Goal: Task Accomplishment & Management: Manage account settings

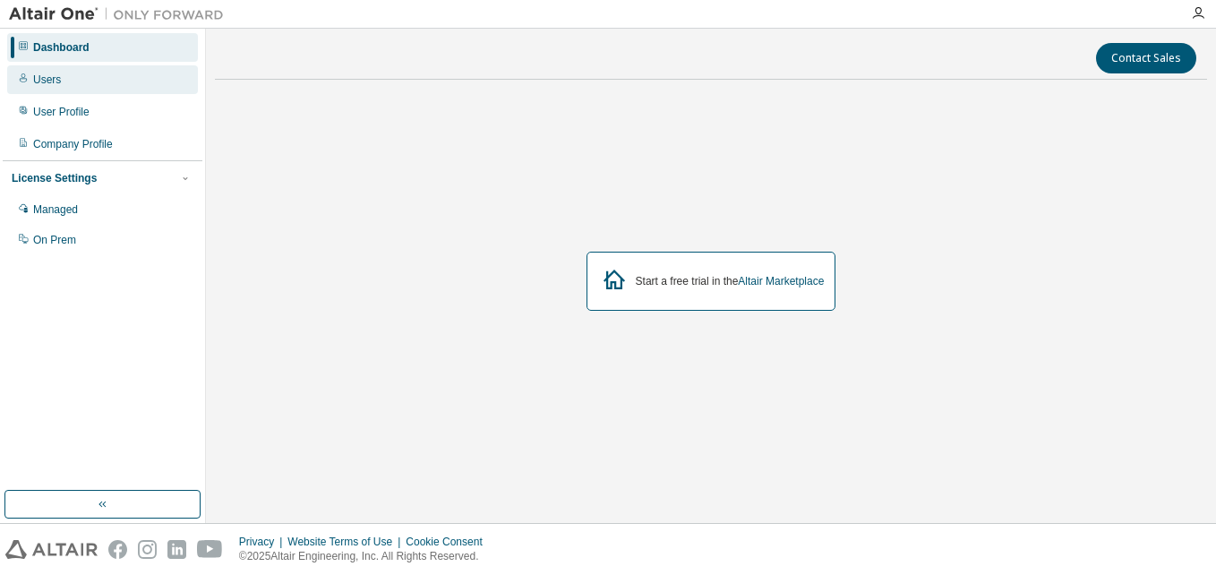
click at [44, 73] on div "Users" at bounding box center [47, 80] width 28 height 14
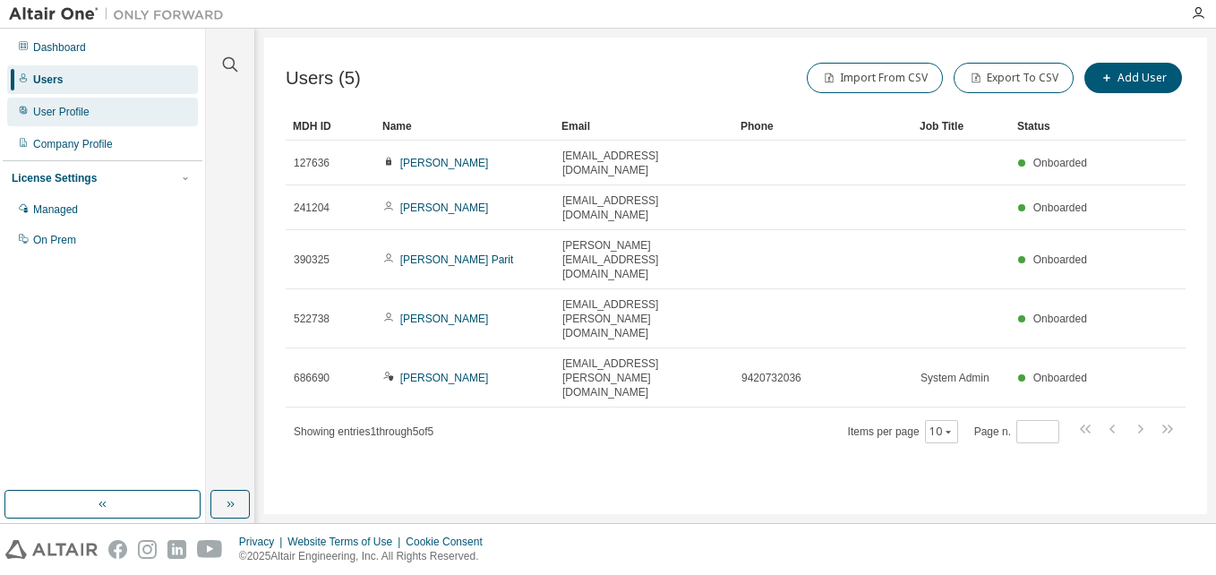
click at [58, 105] on div "User Profile" at bounding box center [61, 112] width 56 height 14
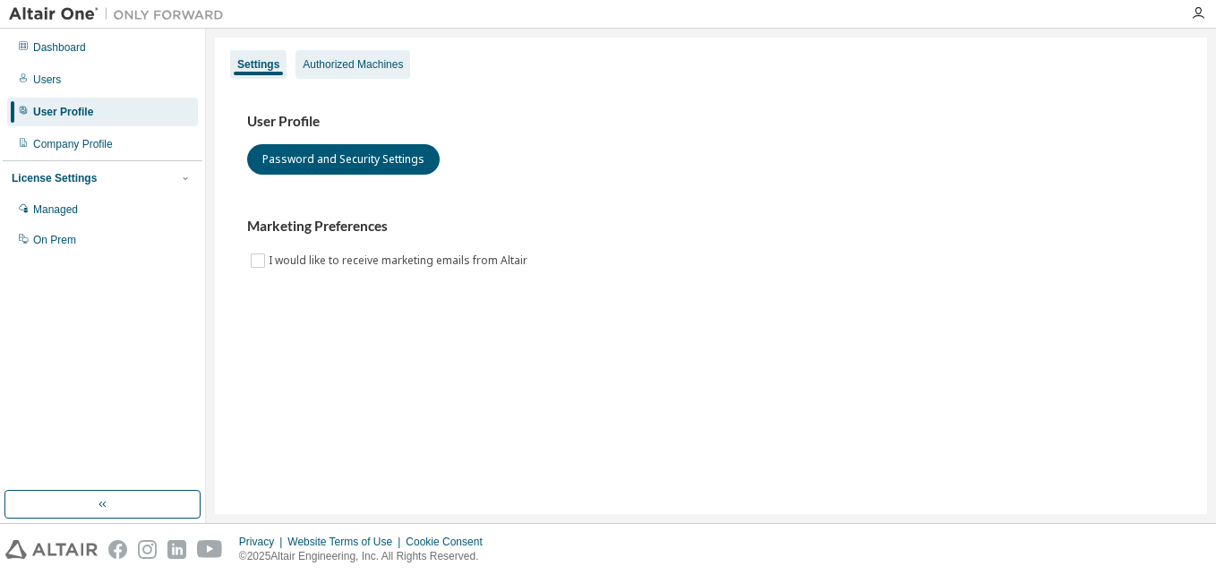
click at [308, 73] on div "Authorized Machines" at bounding box center [353, 64] width 115 height 29
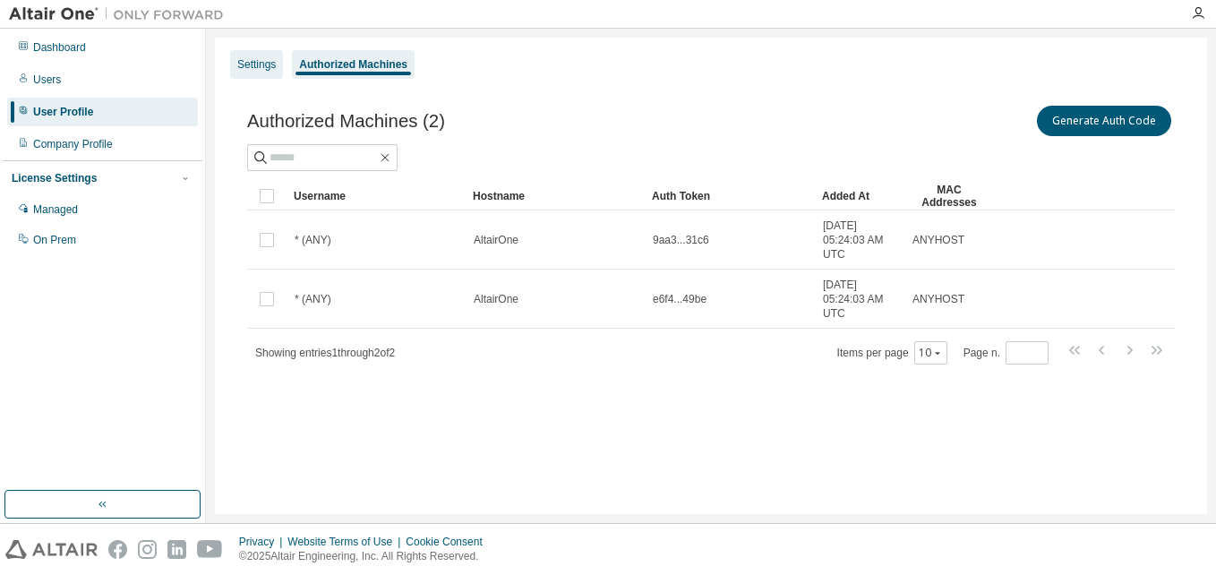
click at [240, 58] on div "Settings" at bounding box center [256, 64] width 39 height 14
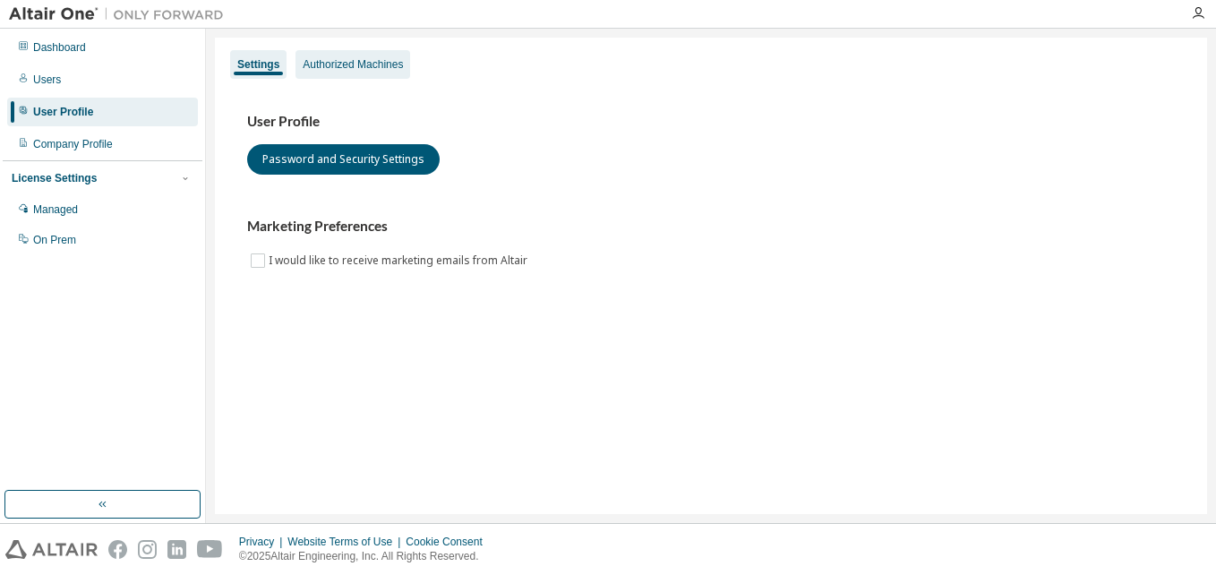
click at [336, 68] on div "Authorized Machines" at bounding box center [353, 64] width 100 height 14
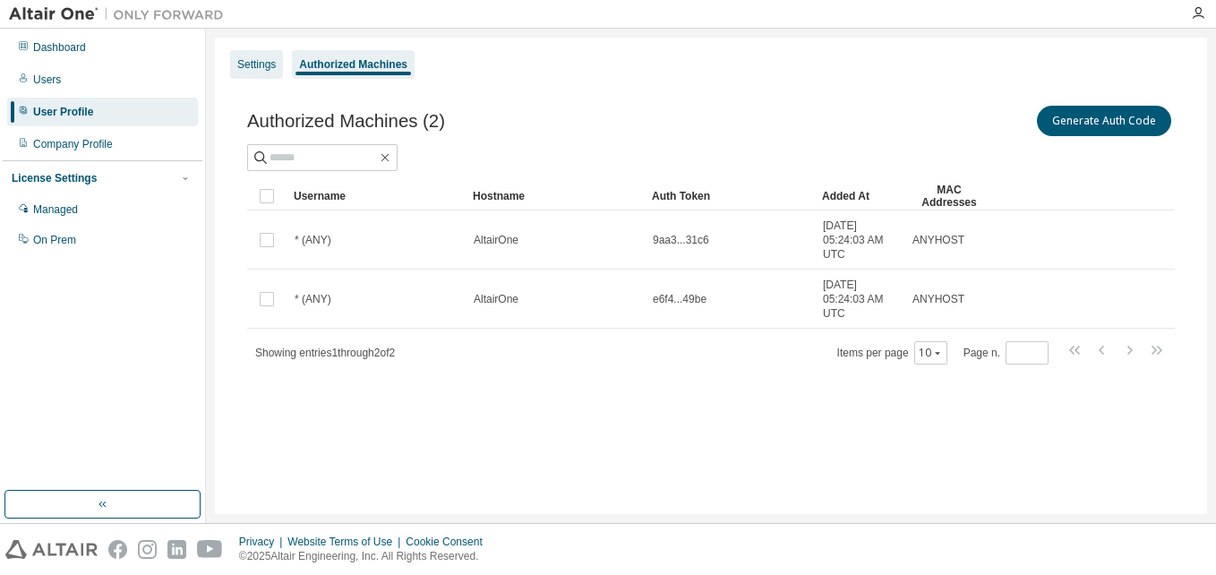
click at [258, 69] on div "Settings" at bounding box center [256, 64] width 39 height 14
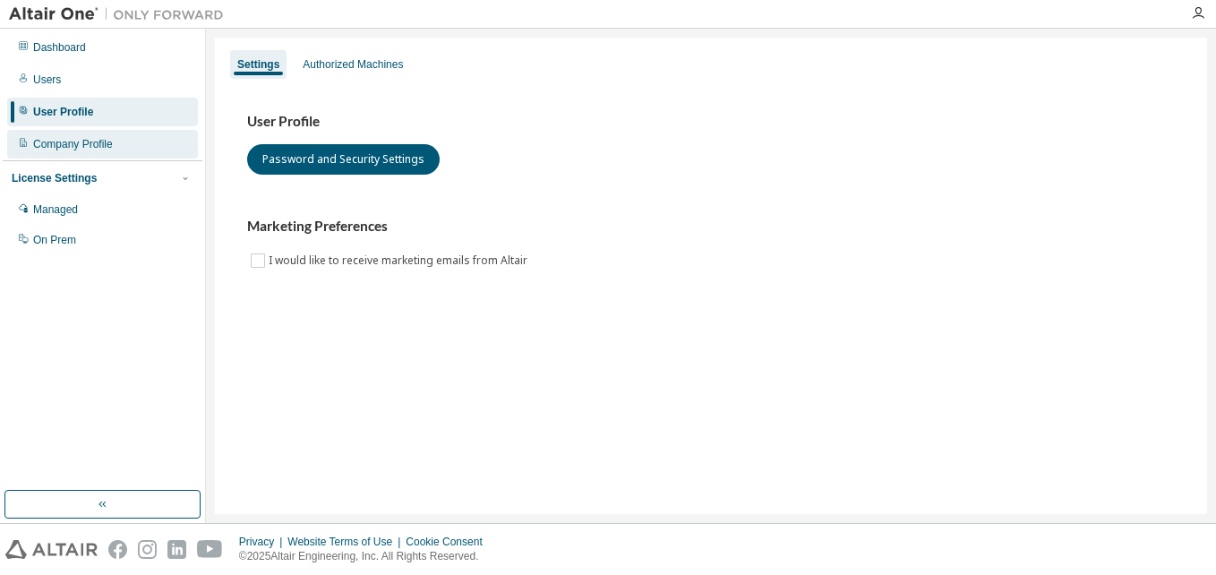
click at [71, 148] on div "Company Profile" at bounding box center [73, 144] width 80 height 14
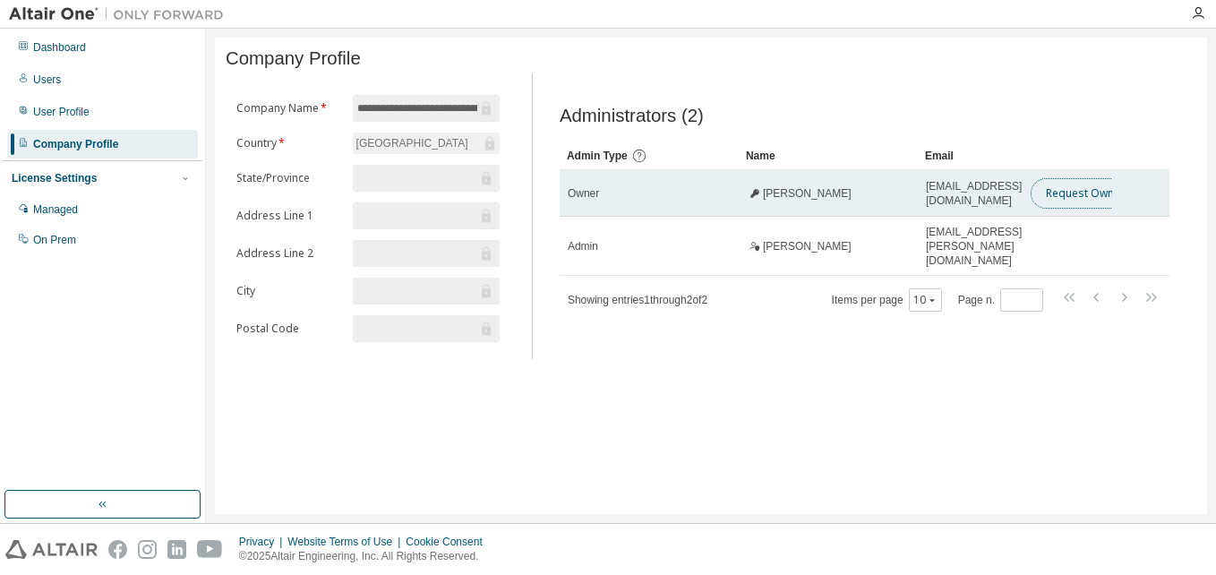
click at [1069, 199] on button "Request Owner Change" at bounding box center [1106, 193] width 151 height 30
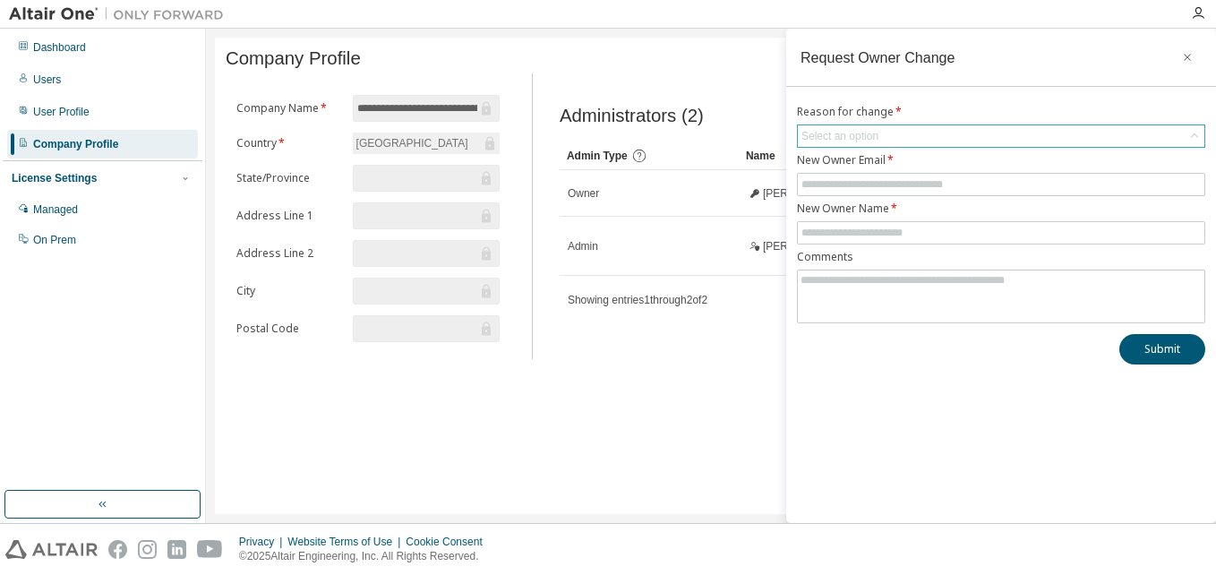
click at [853, 134] on div "Select an option" at bounding box center [840, 136] width 77 height 14
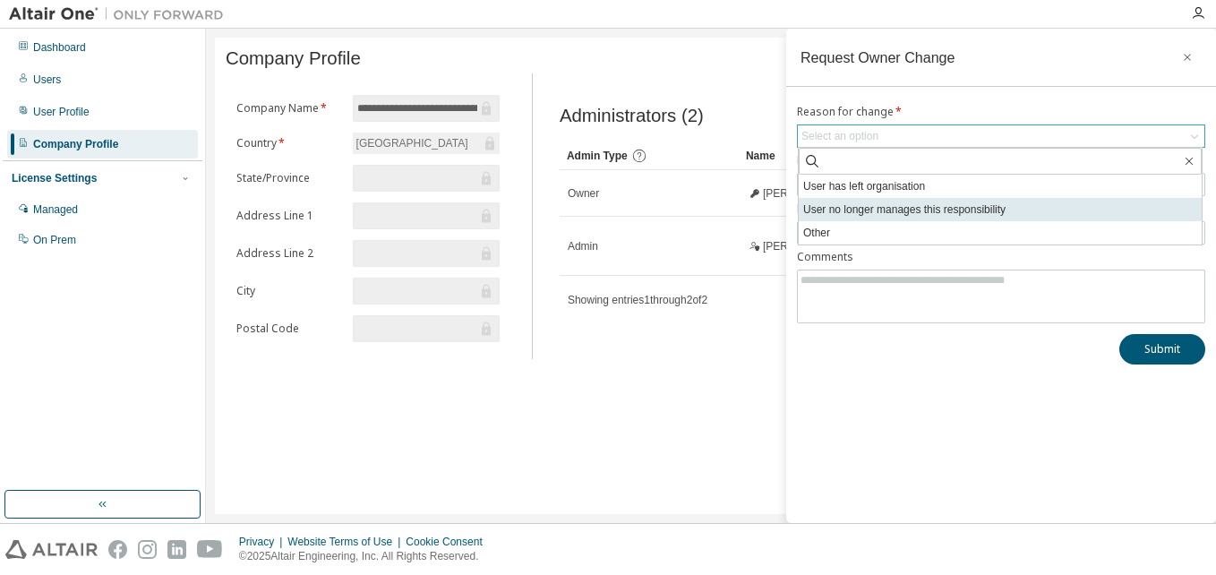
click at [861, 201] on li "User no longer manages this responsibility" at bounding box center [1000, 209] width 403 height 23
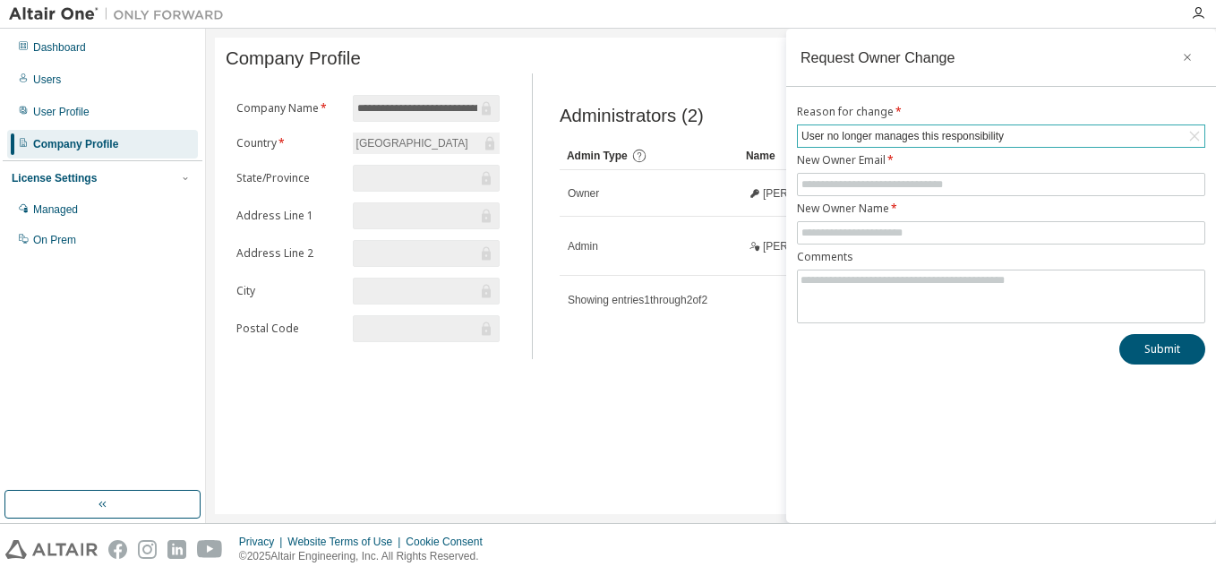
click at [886, 131] on div "User no longer manages this responsibility" at bounding box center [903, 136] width 208 height 20
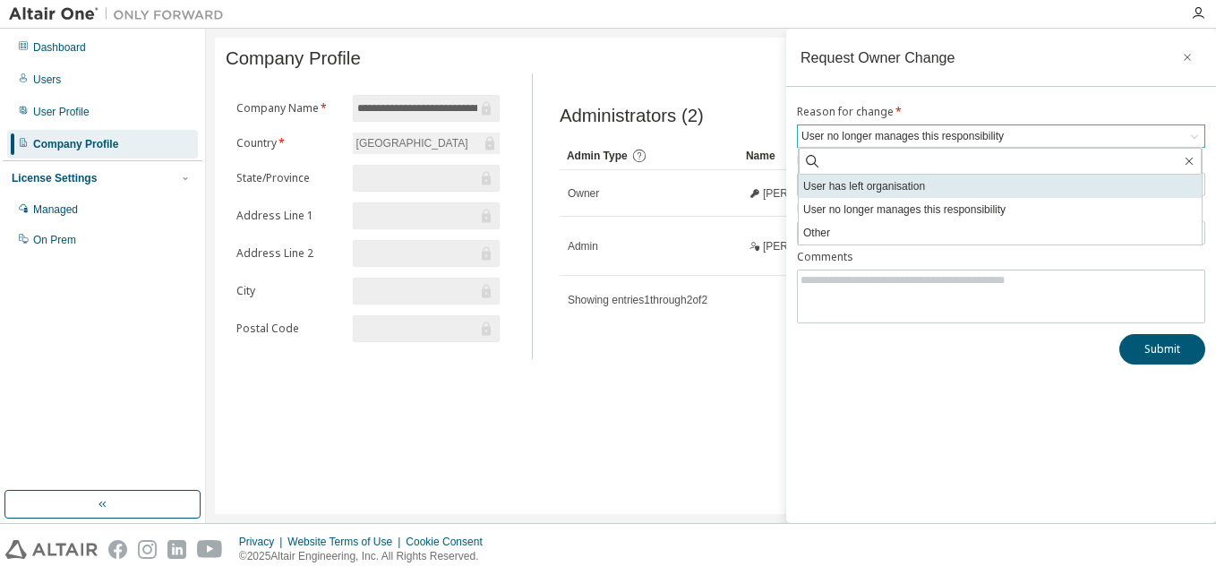
click at [847, 187] on li "User has left organisation" at bounding box center [1000, 186] width 403 height 23
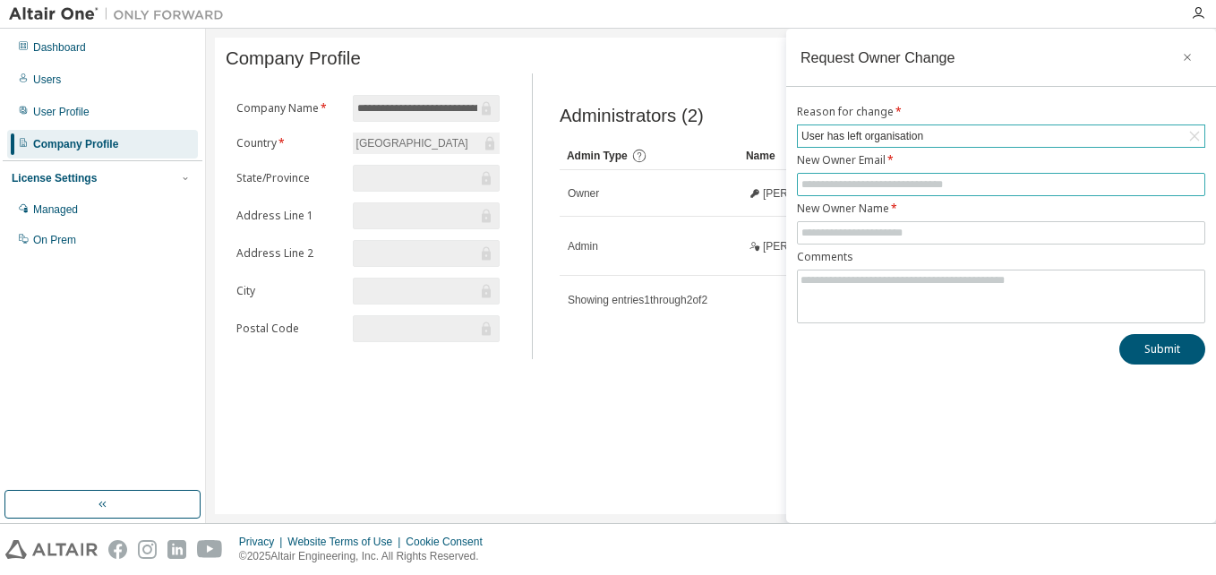
click at [853, 185] on input "text" at bounding box center [1002, 184] width 400 height 14
click at [920, 188] on input "**********" at bounding box center [1002, 184] width 400 height 14
click at [927, 189] on input "**********" at bounding box center [1002, 184] width 400 height 14
type input "**********"
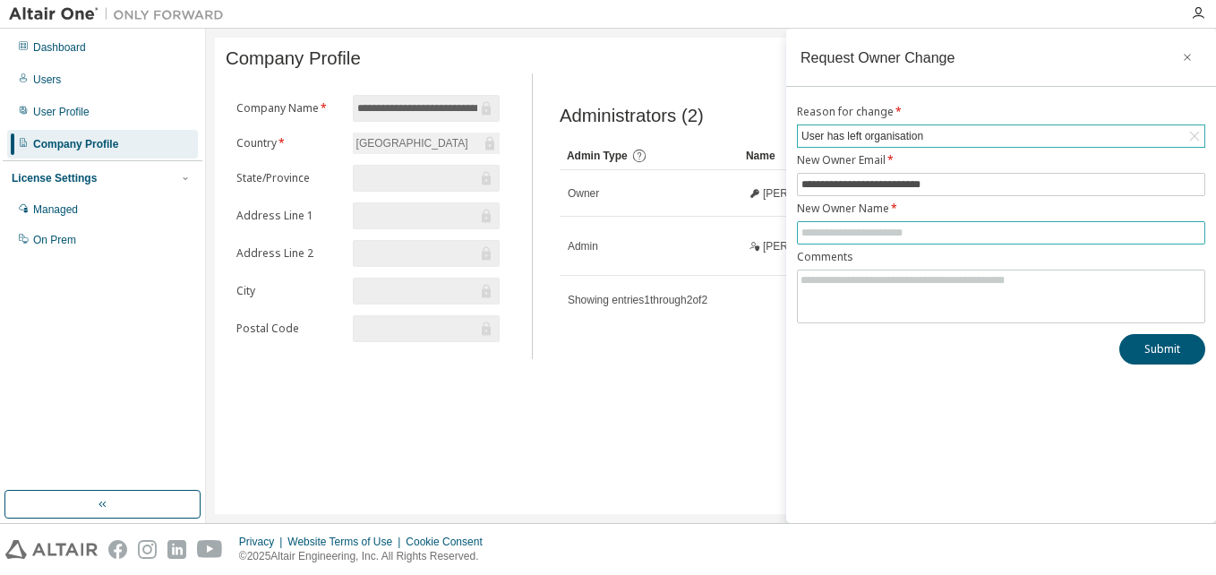
click at [847, 236] on input "text" at bounding box center [1002, 233] width 400 height 14
type input "**********"
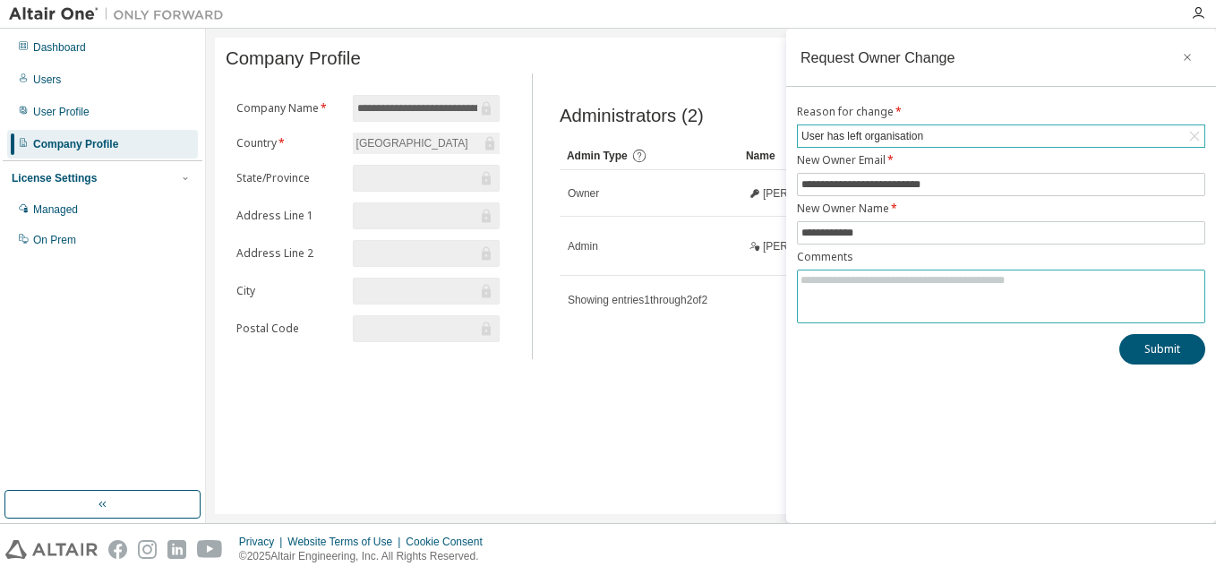
click at [890, 287] on textarea at bounding box center [1001, 294] width 407 height 47
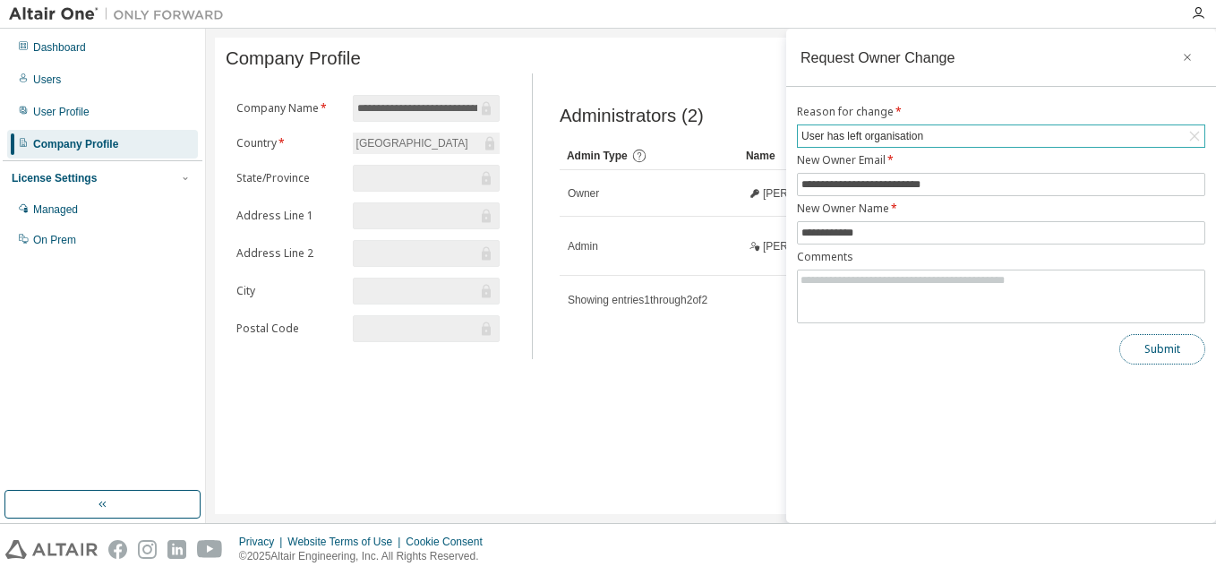
click at [1190, 348] on button "Submit" at bounding box center [1163, 349] width 86 height 30
click at [1185, 52] on icon "button" at bounding box center [1188, 57] width 13 height 14
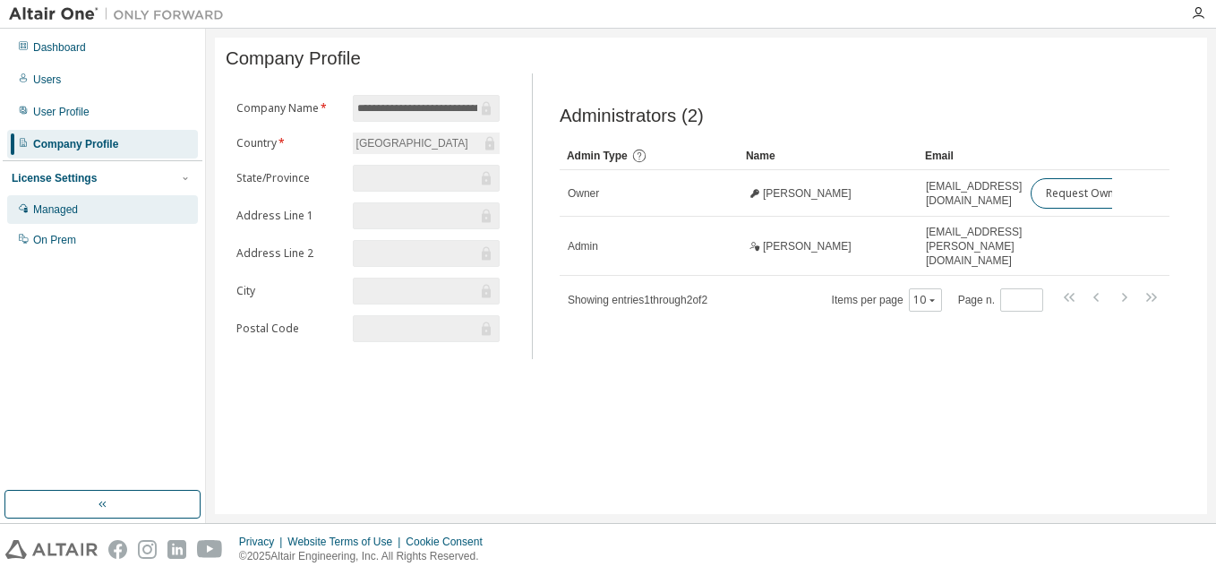
click at [60, 206] on div "Managed" at bounding box center [55, 209] width 45 height 14
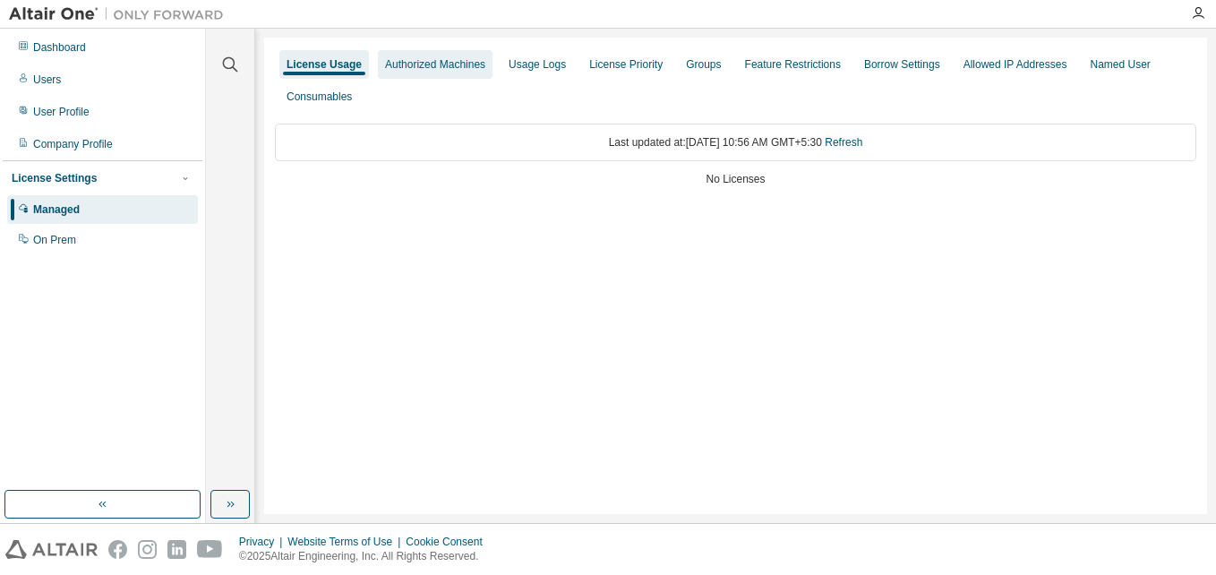
click at [449, 64] on div "Authorized Machines" at bounding box center [435, 64] width 100 height 14
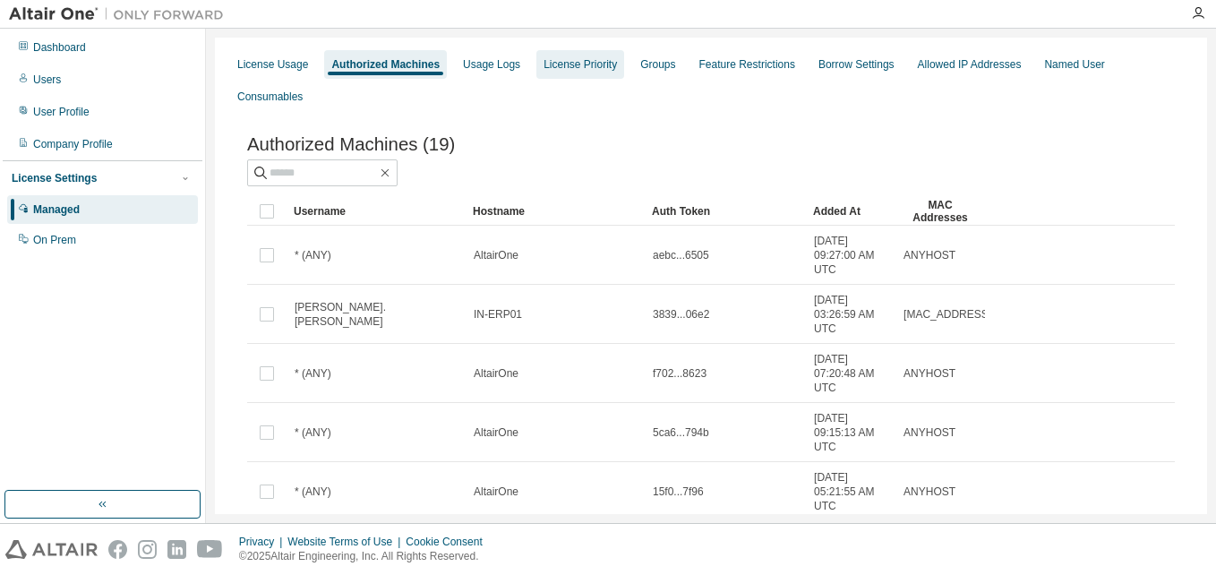
click at [537, 52] on div "License Priority" at bounding box center [581, 64] width 88 height 29
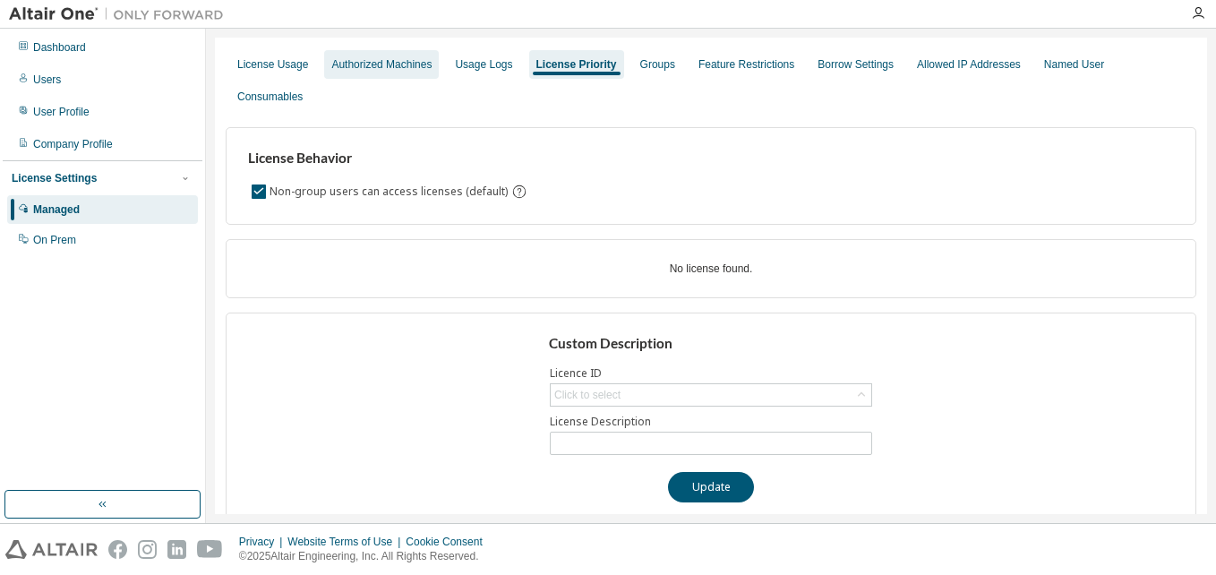
click at [427, 63] on div "Authorized Machines" at bounding box center [381, 64] width 100 height 14
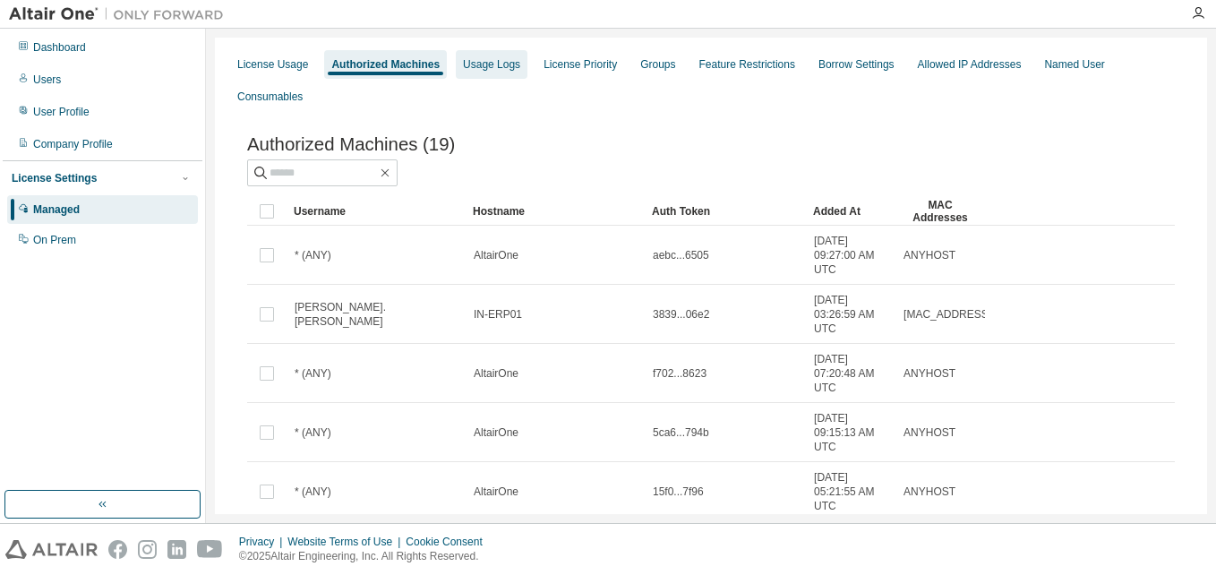
click at [492, 64] on div "Usage Logs" at bounding box center [491, 64] width 57 height 14
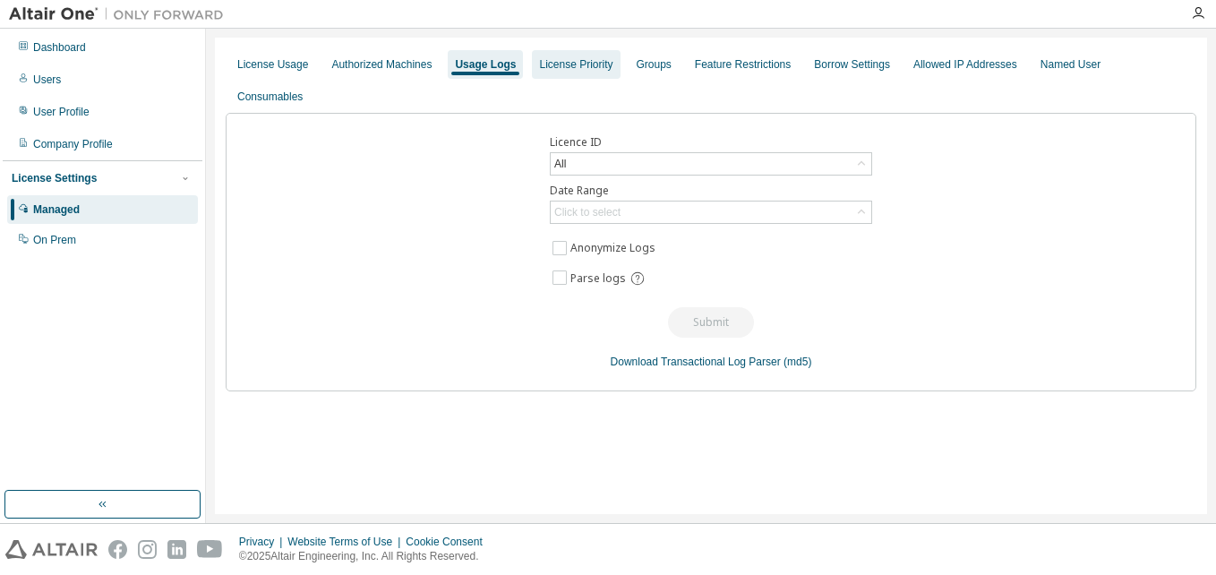
click at [571, 60] on div "License Priority" at bounding box center [575, 64] width 73 height 14
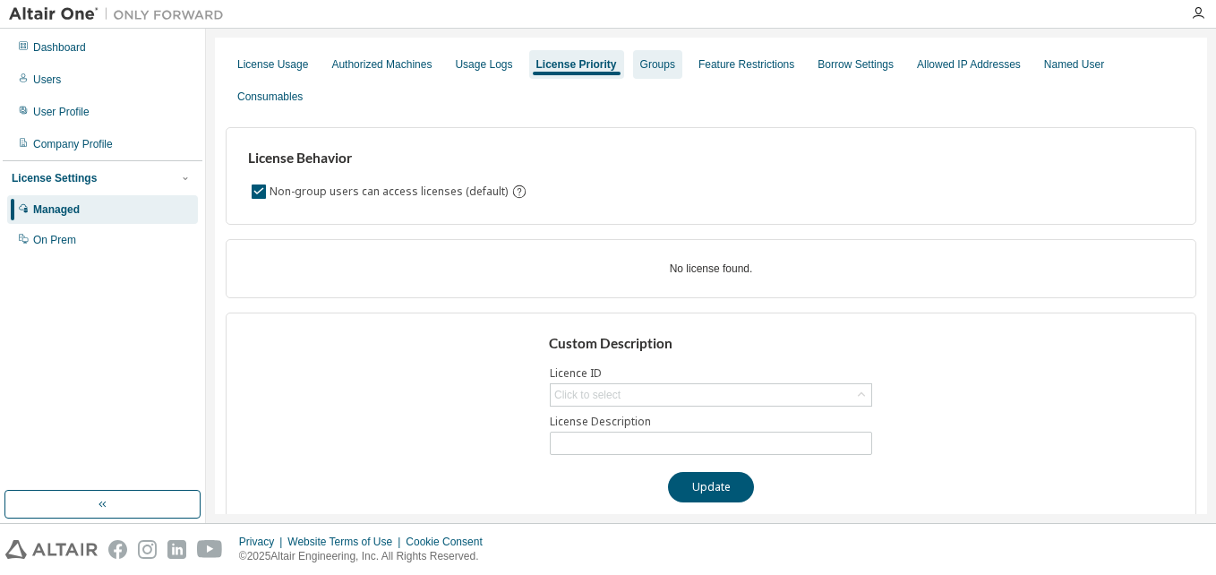
click at [642, 65] on div "Groups" at bounding box center [657, 64] width 35 height 14
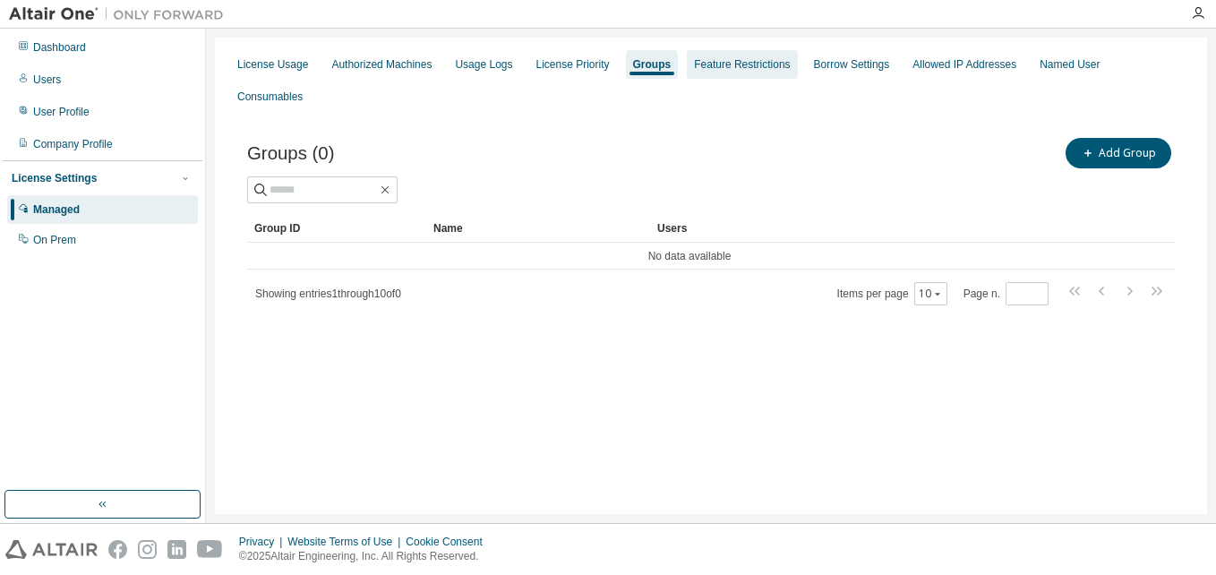
click at [744, 61] on div "Feature Restrictions" at bounding box center [742, 64] width 96 height 14
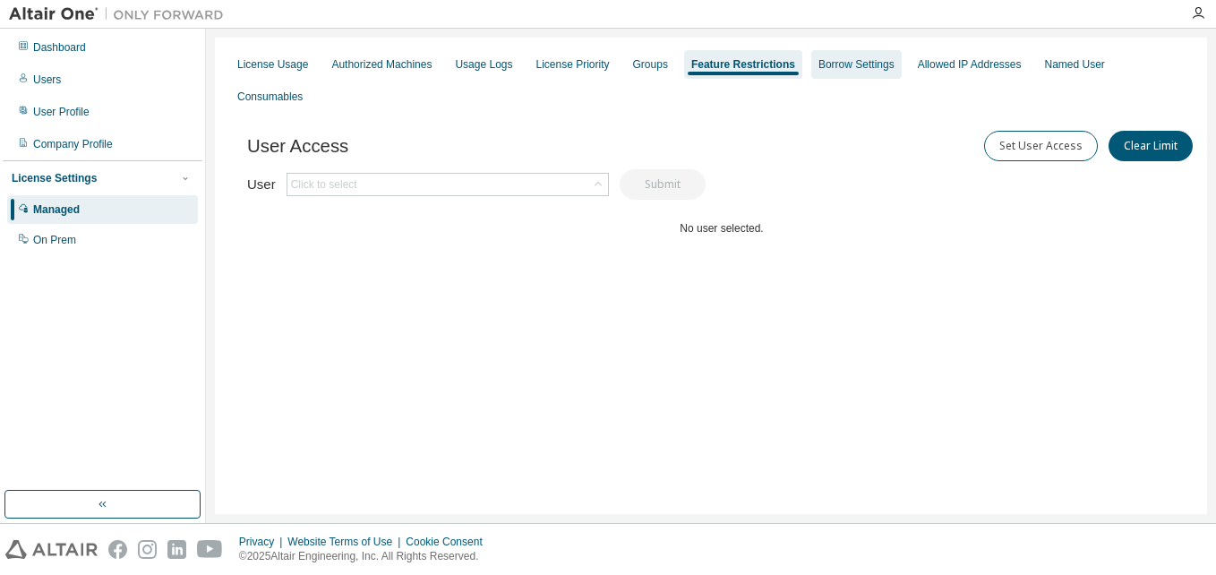
click at [846, 61] on div "Borrow Settings" at bounding box center [857, 64] width 76 height 14
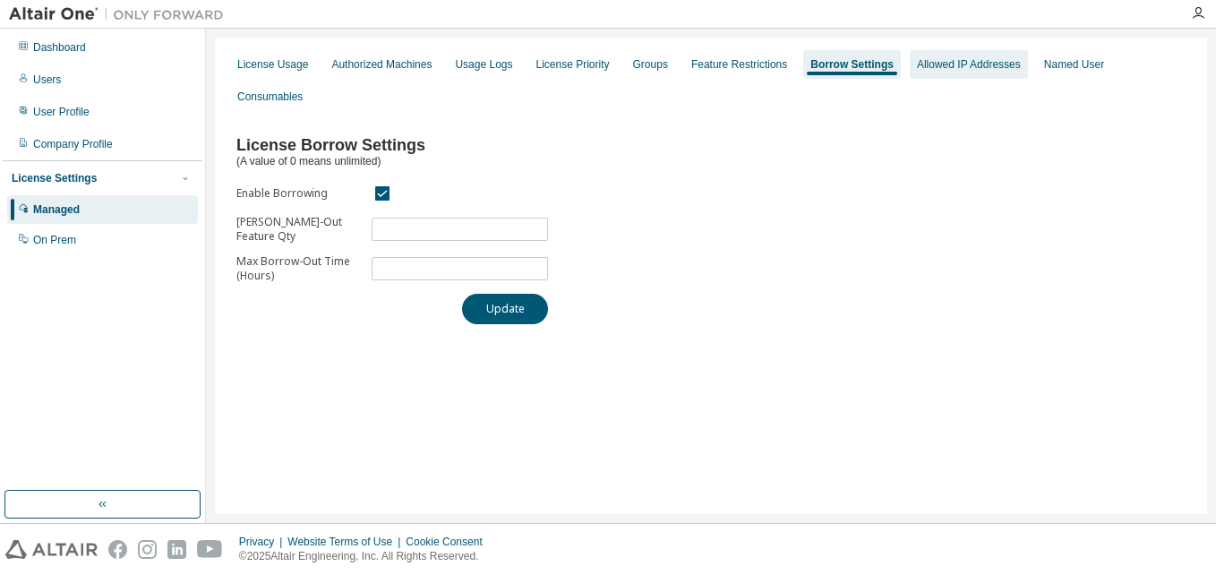
click at [945, 65] on div "Allowed IP Addresses" at bounding box center [969, 64] width 104 height 14
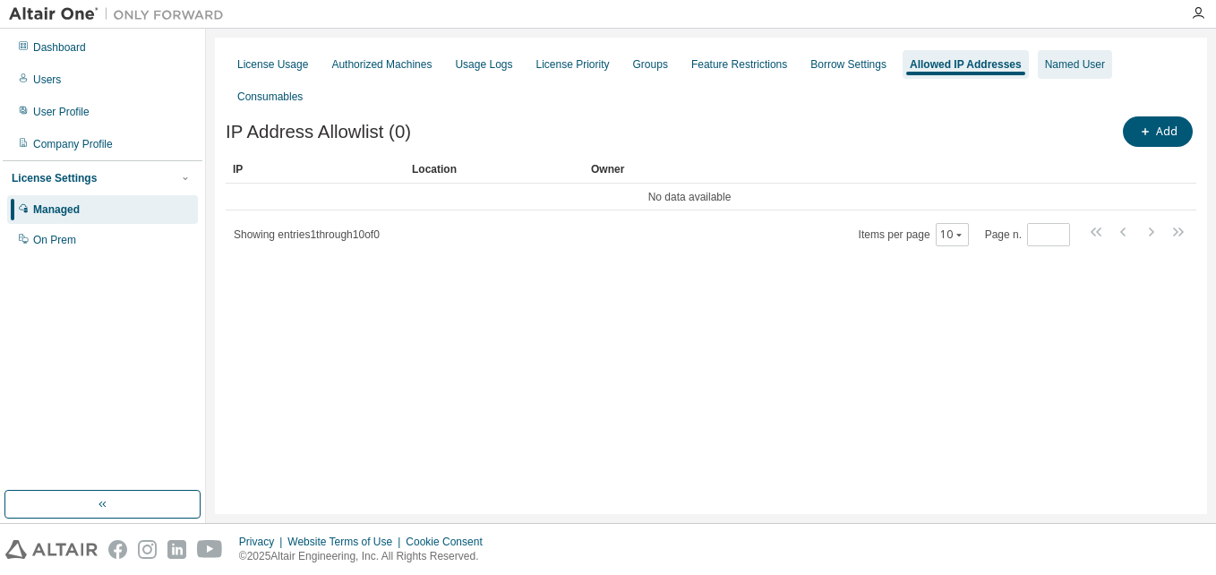
click at [1065, 64] on div "Named User" at bounding box center [1075, 64] width 60 height 14
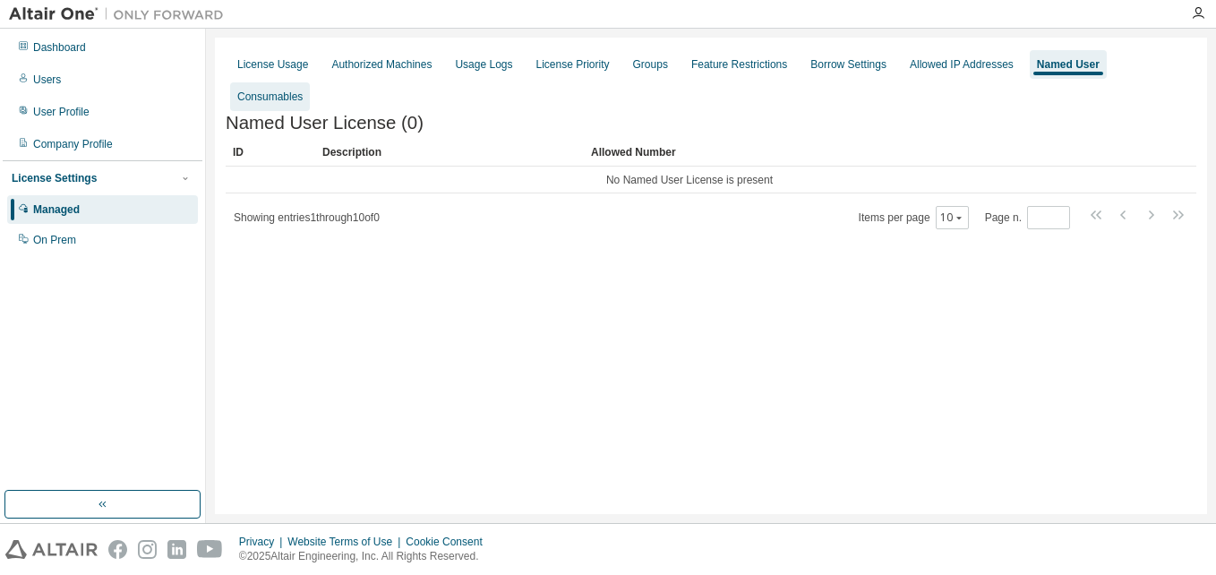
click at [310, 82] on div "Consumables" at bounding box center [270, 96] width 80 height 29
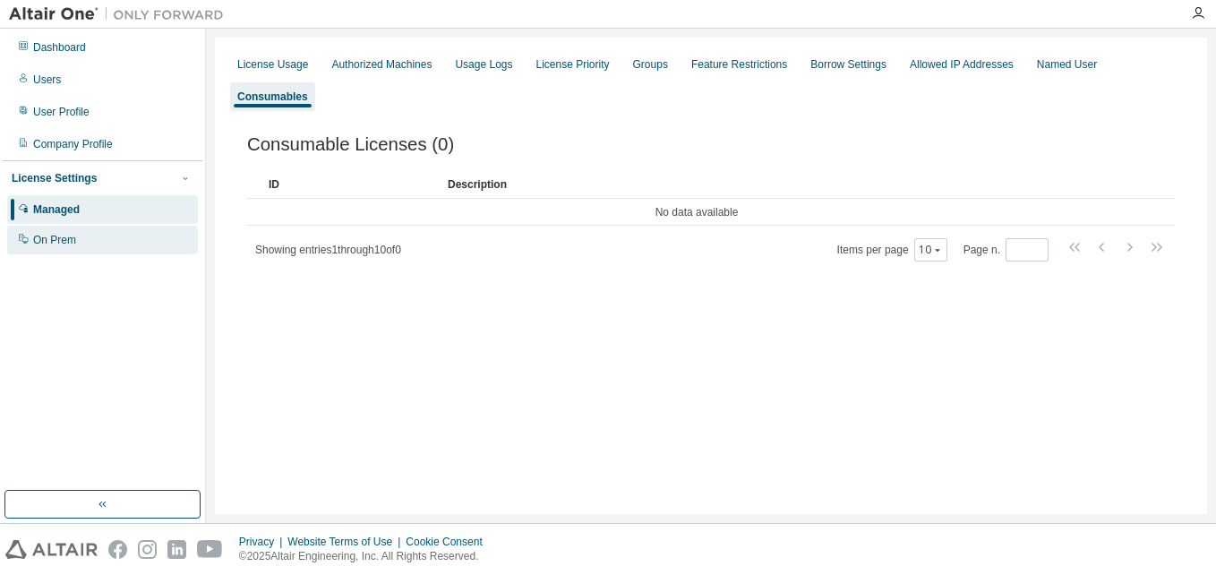
click at [49, 244] on div "On Prem" at bounding box center [54, 240] width 43 height 14
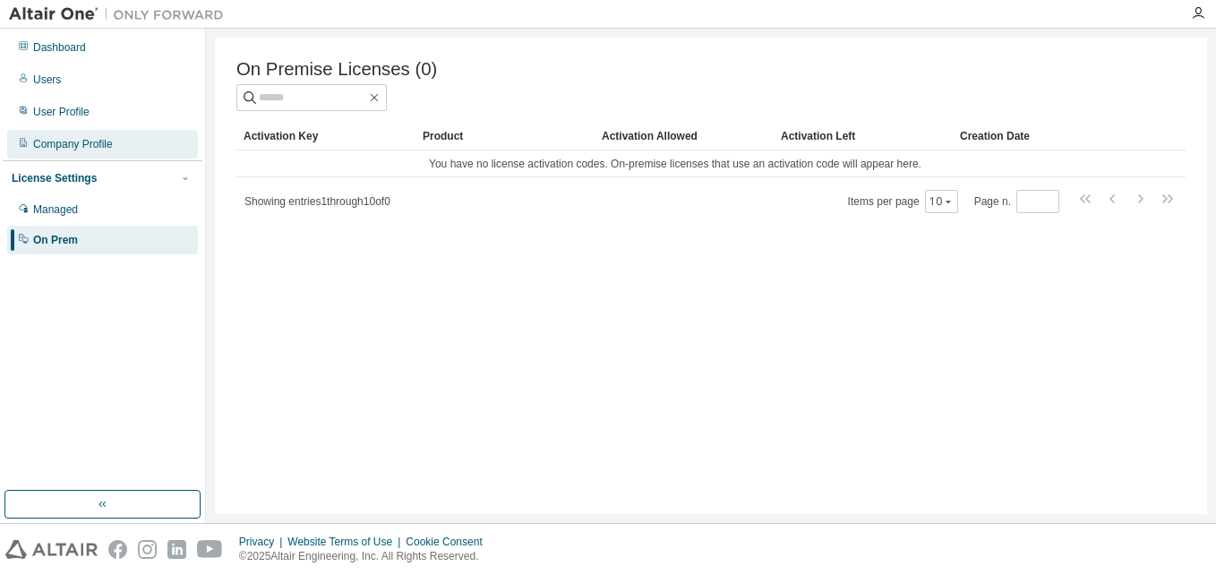
click at [61, 144] on div "Company Profile" at bounding box center [73, 144] width 80 height 14
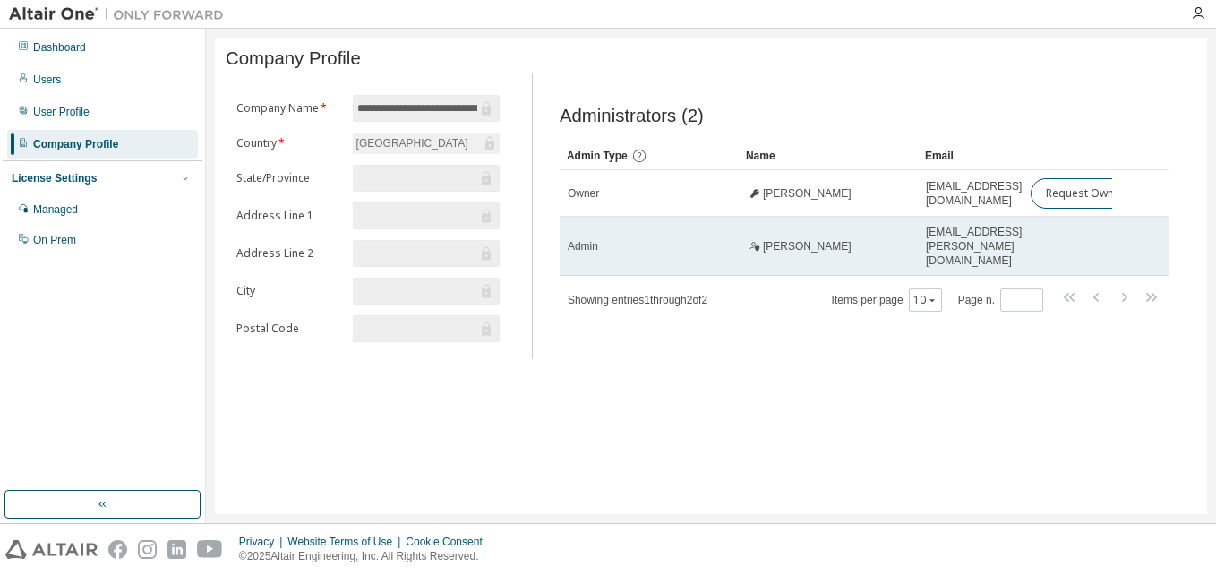
click at [972, 248] on span "ext.m.gandhi@llproducts.com" at bounding box center [974, 246] width 96 height 43
click at [589, 252] on span "Admin" at bounding box center [583, 246] width 30 height 14
drag, startPoint x: 589, startPoint y: 252, endPoint x: 756, endPoint y: 246, distance: 167.6
click at [756, 246] on icon at bounding box center [757, 247] width 4 height 5
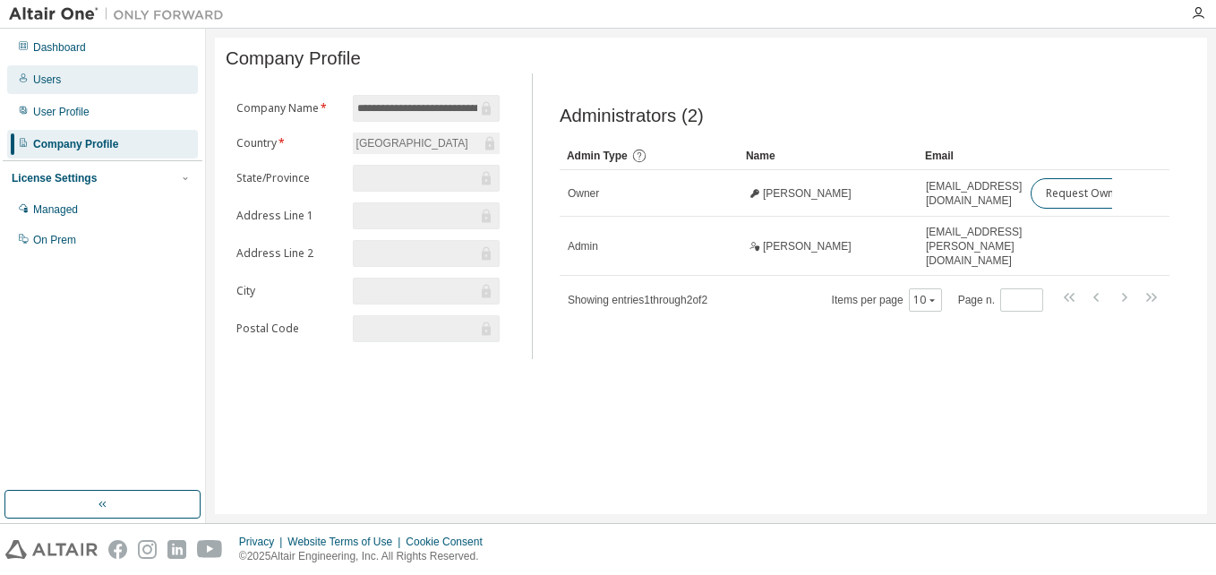
click at [50, 78] on div "Users" at bounding box center [47, 80] width 28 height 14
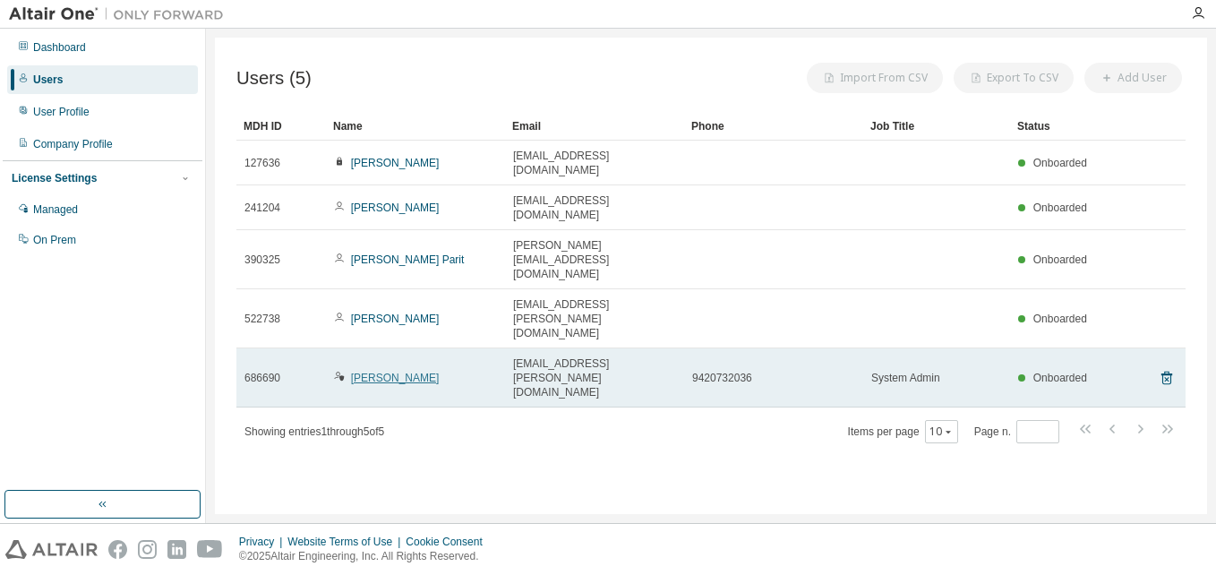
click at [379, 372] on link "Mayur Gandhi" at bounding box center [395, 378] width 89 height 13
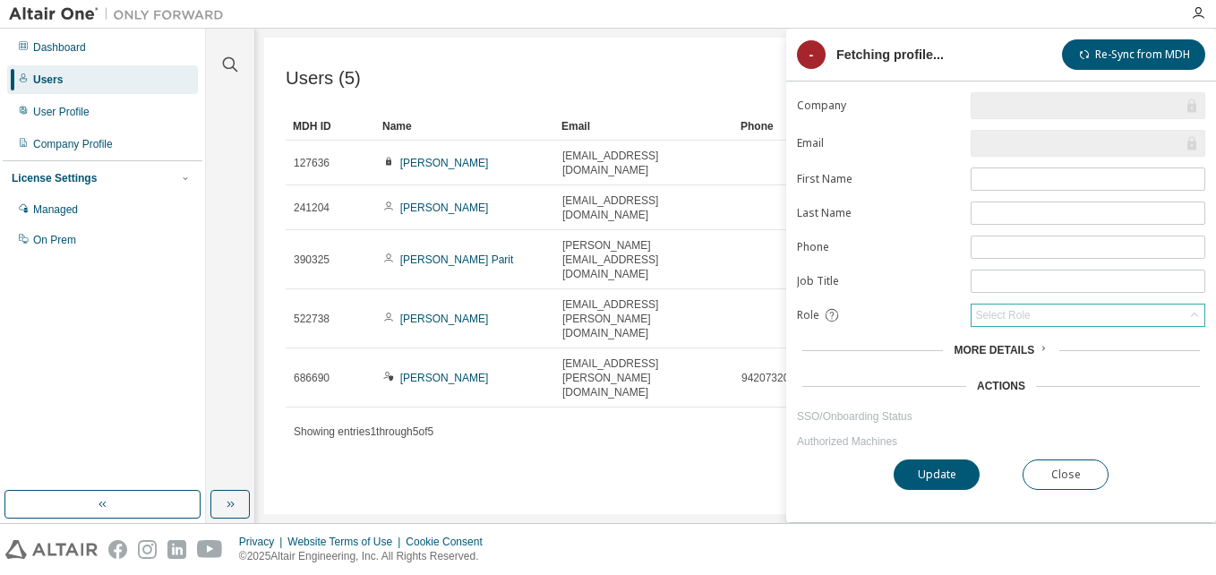
click at [1019, 322] on div "Select Role" at bounding box center [1003, 315] width 60 height 20
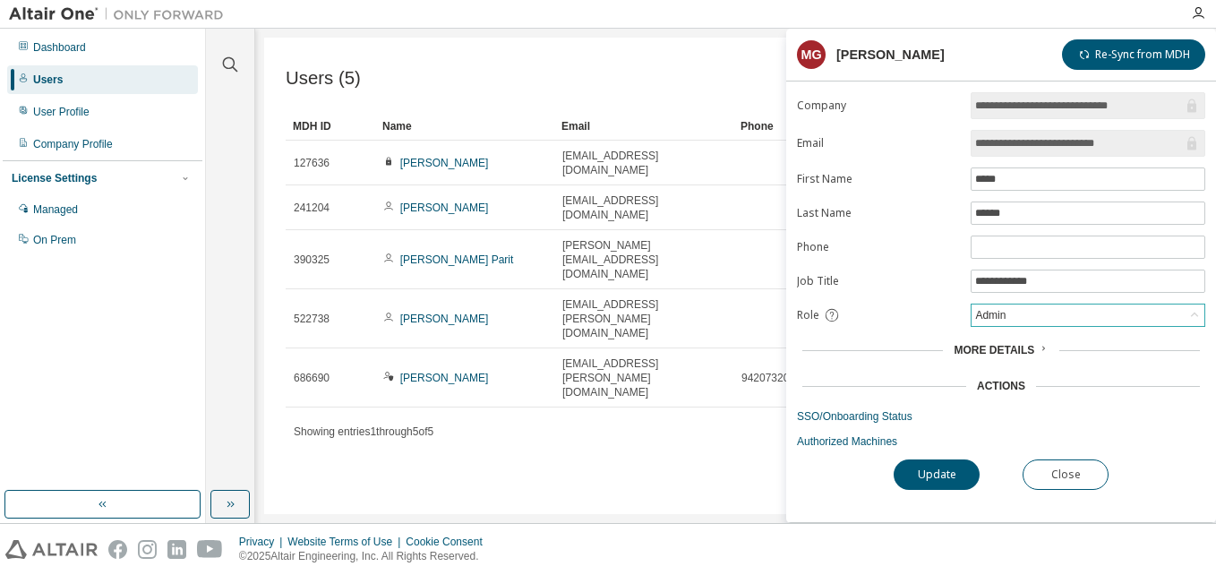
click at [1019, 320] on div "Admin" at bounding box center [1088, 315] width 233 height 21
click at [1005, 366] on li "Owner" at bounding box center [1087, 361] width 229 height 23
click at [952, 472] on button "Update" at bounding box center [937, 475] width 86 height 30
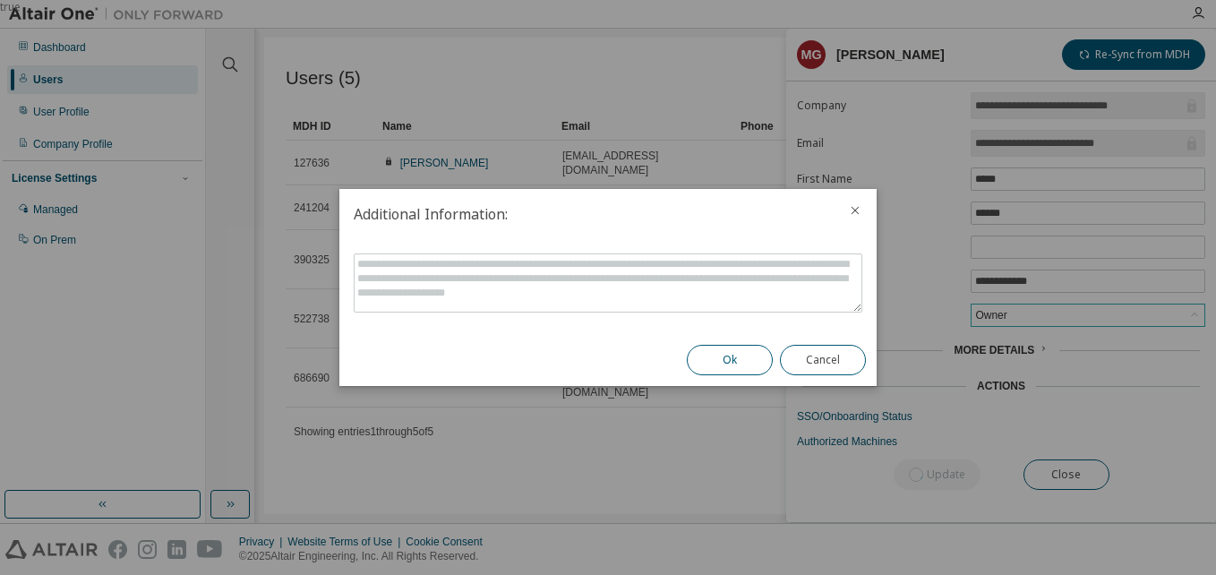
click at [725, 359] on button "Ok" at bounding box center [730, 360] width 86 height 30
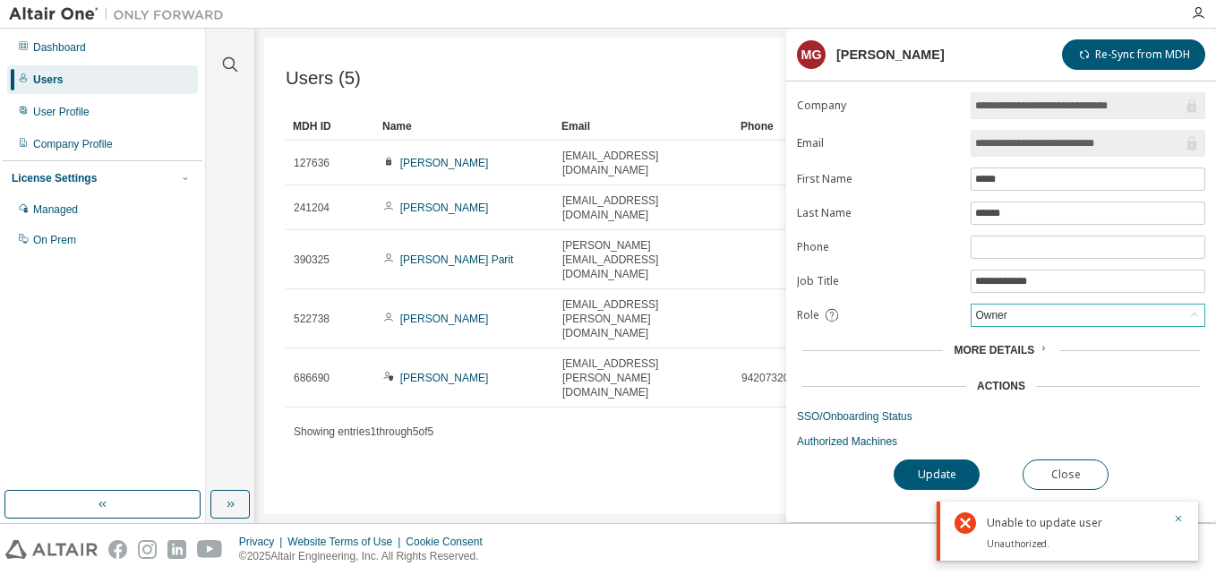
click at [645, 364] on div "Users (5) Import From CSV Export To CSV Add User Clear Load Save Save As Field …" at bounding box center [735, 276] width 943 height 477
click at [1014, 307] on div "Owner" at bounding box center [1088, 315] width 233 height 21
click at [550, 429] on div "Users (5) Import From CSV Export To CSV Add User Clear Load Save Save As Field …" at bounding box center [735, 276] width 943 height 477
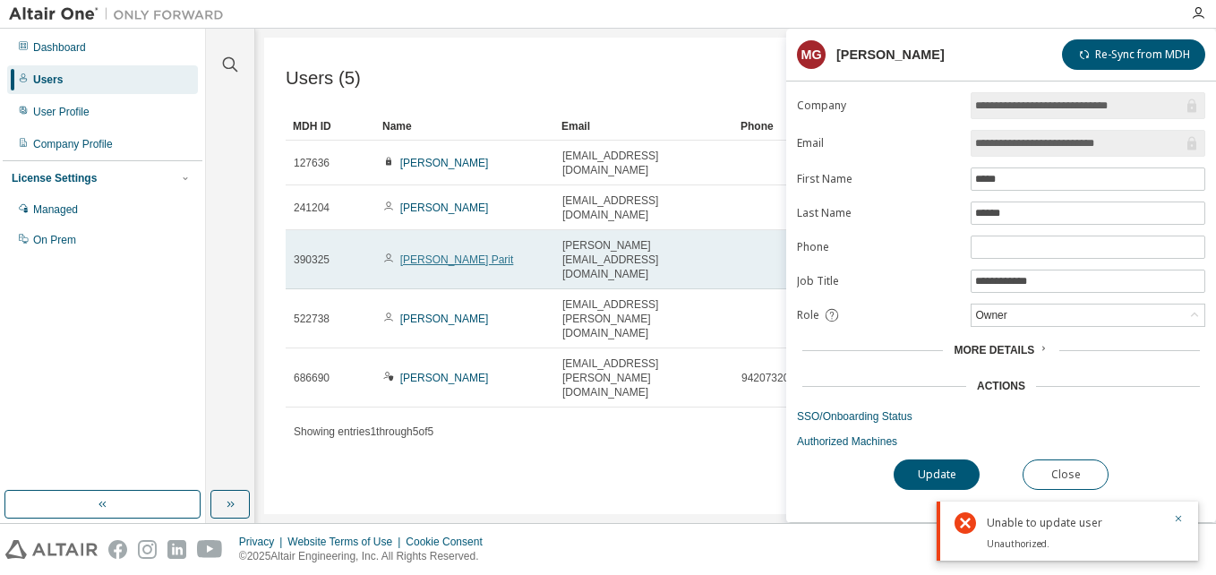
click at [430, 254] on link "Rushikesh Parit" at bounding box center [457, 260] width 114 height 13
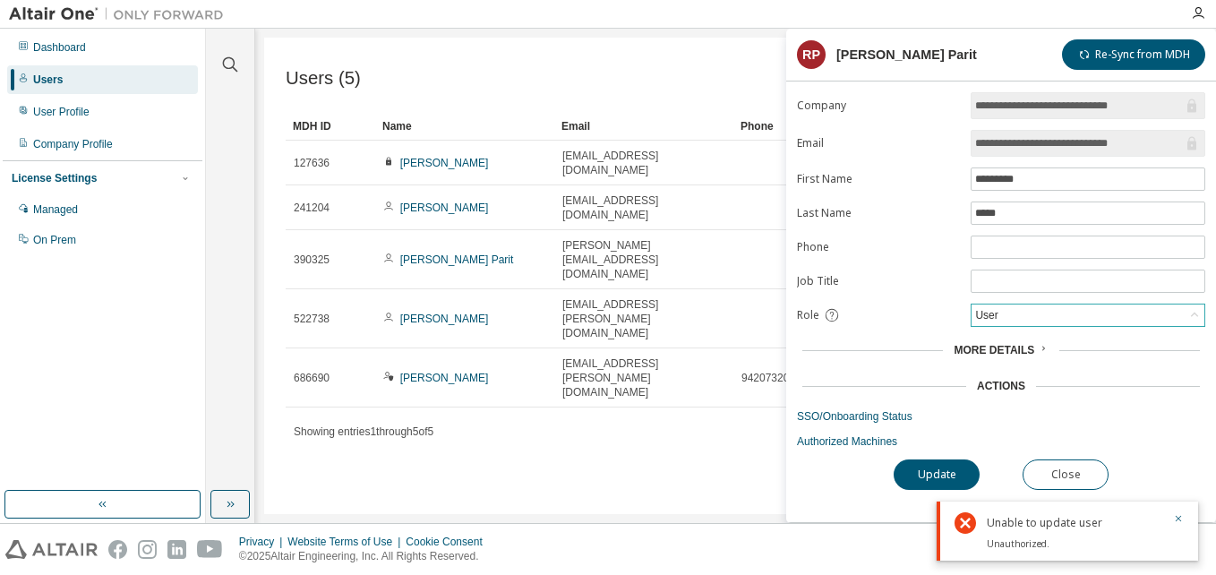
click at [1029, 321] on div "User" at bounding box center [1088, 315] width 233 height 21
click at [994, 343] on li "Admin" at bounding box center [1087, 338] width 229 height 23
click at [941, 469] on button "Update" at bounding box center [937, 475] width 86 height 30
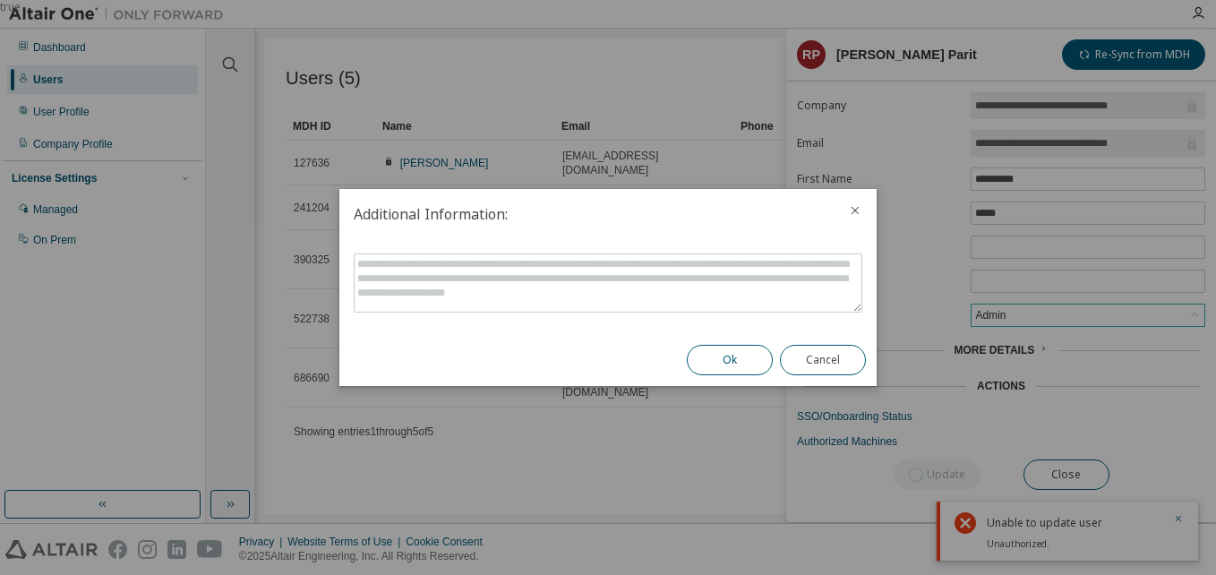
click at [739, 347] on button "Ok" at bounding box center [730, 360] width 86 height 30
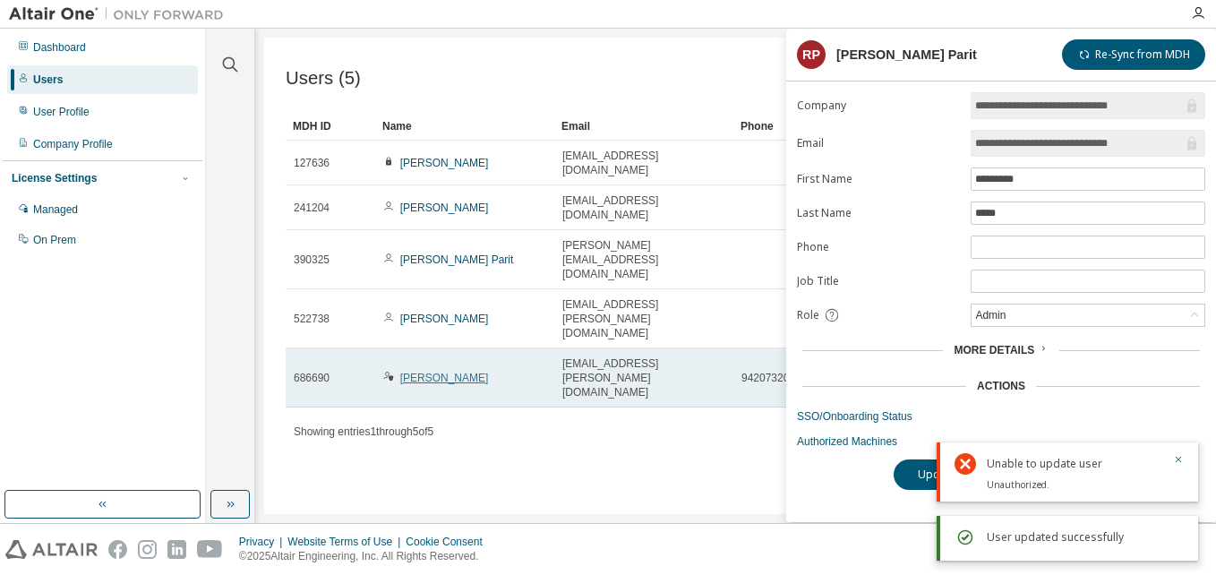
click at [417, 372] on link "Mayur Gandhi" at bounding box center [444, 378] width 89 height 13
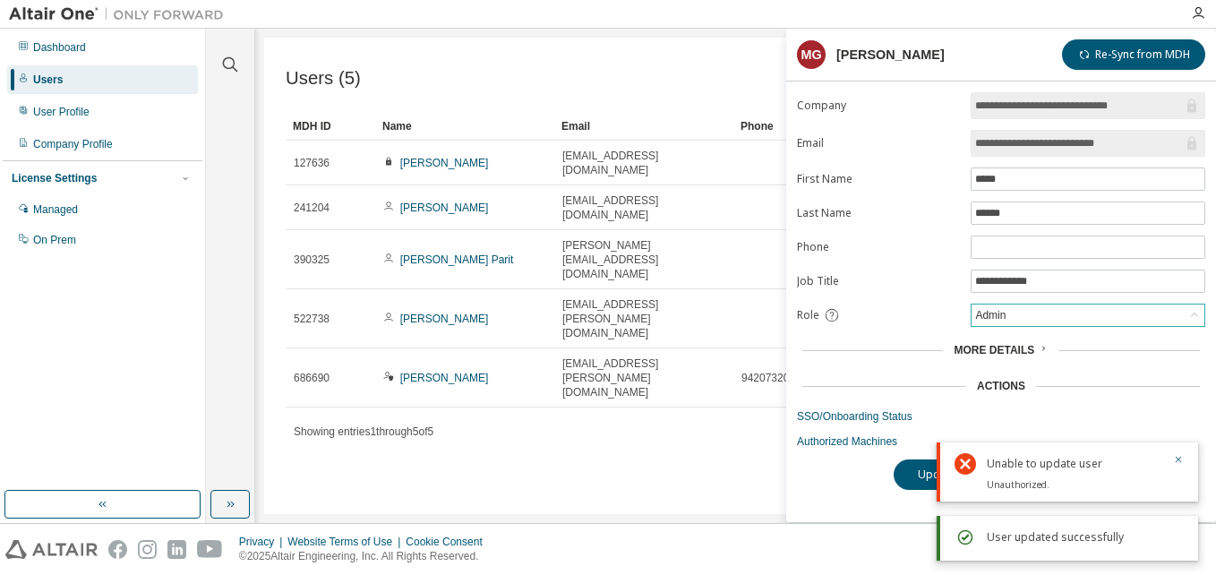
click at [999, 321] on div "Admin" at bounding box center [991, 315] width 36 height 20
click at [1002, 364] on li "Owner" at bounding box center [1087, 361] width 229 height 23
click at [1182, 458] on body "**********" at bounding box center [608, 287] width 1216 height 575
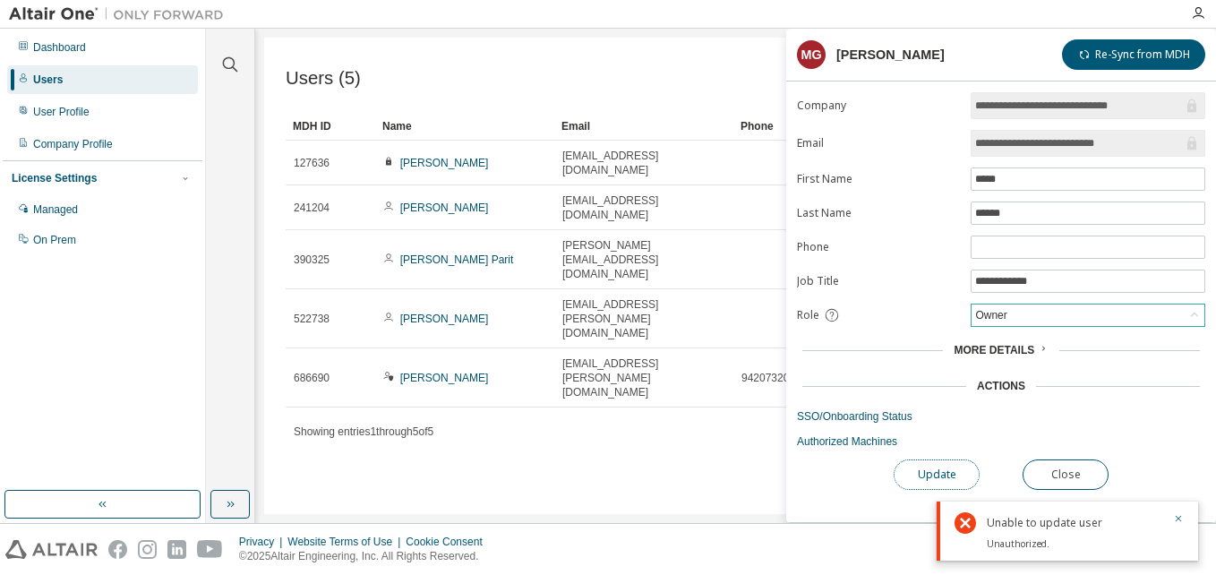
click at [924, 478] on button "Update" at bounding box center [937, 475] width 86 height 30
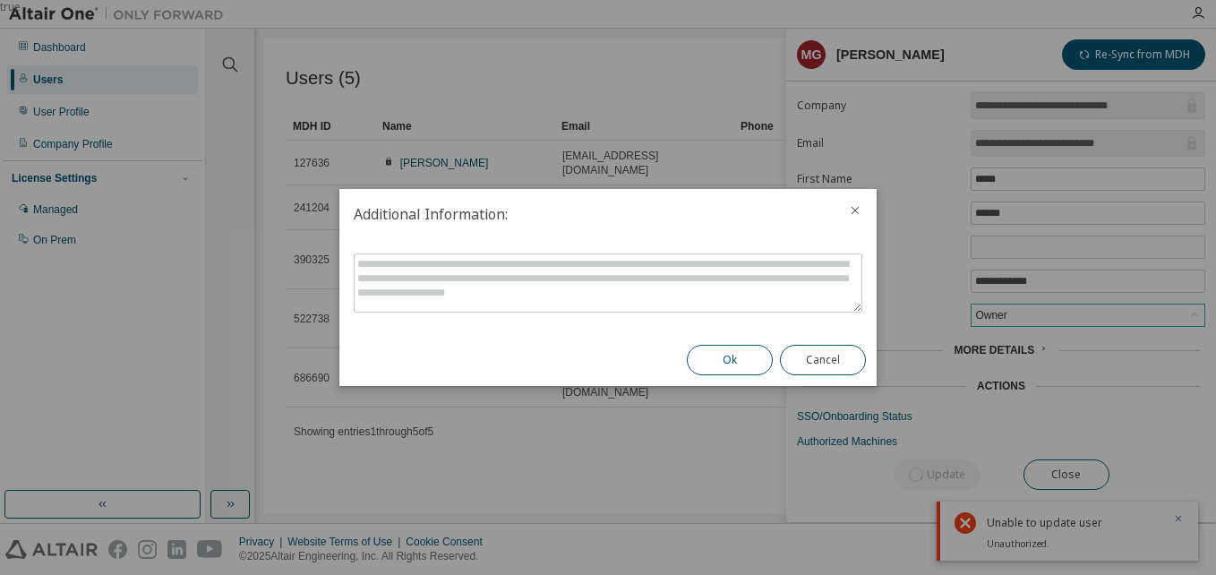
click at [744, 357] on button "Ok" at bounding box center [730, 360] width 86 height 30
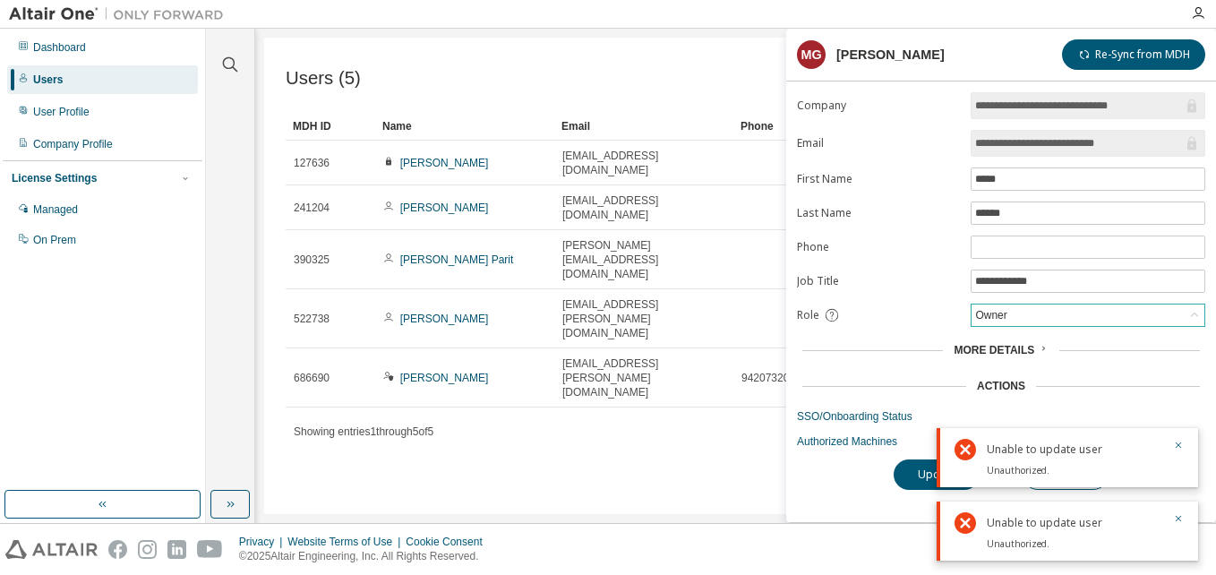
click at [1188, 443] on div "Unable to update user Unauthorized." at bounding box center [1068, 457] width 262 height 59
click at [1029, 328] on form "**********" at bounding box center [1001, 270] width 408 height 357
click at [1027, 324] on div "Owner" at bounding box center [1088, 315] width 233 height 21
click at [1003, 320] on div "Owner" at bounding box center [991, 315] width 37 height 20
click at [1002, 314] on div "Owner" at bounding box center [991, 315] width 37 height 20
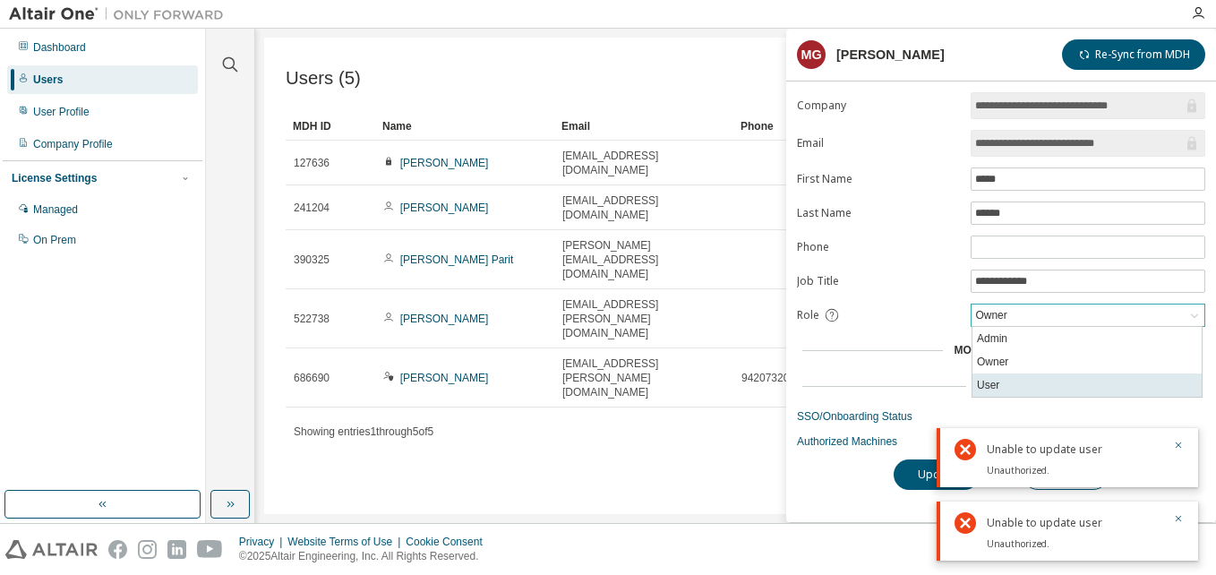
click at [996, 385] on li "User" at bounding box center [1087, 385] width 229 height 23
drag, startPoint x: 1174, startPoint y: 444, endPoint x: 1177, endPoint y: 465, distance: 20.8
click at [1175, 444] on icon "button" at bounding box center [1179, 445] width 11 height 11
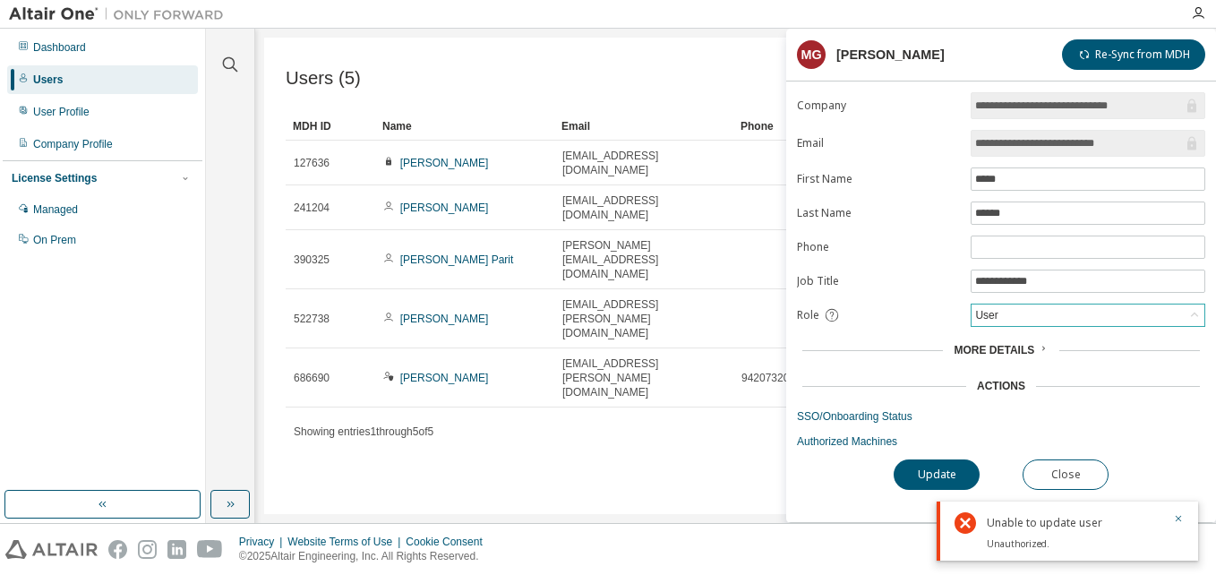
click at [1185, 500] on div "**********" at bounding box center [1002, 307] width 430 height 430
click at [928, 472] on button "Update" at bounding box center [937, 475] width 86 height 30
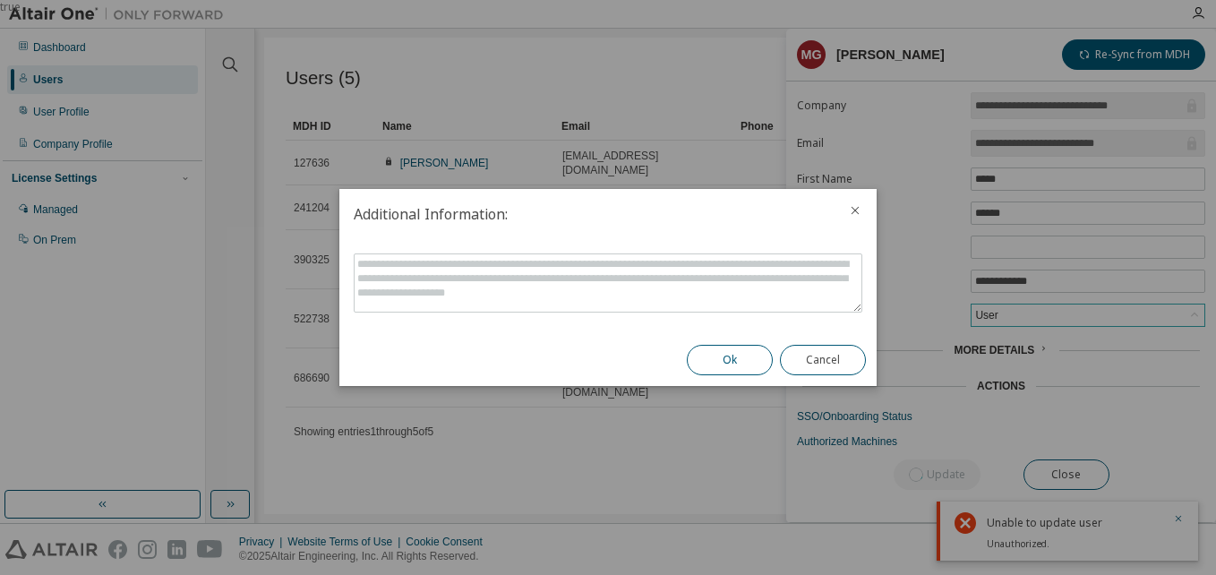
click at [730, 357] on button "Ok" at bounding box center [730, 360] width 86 height 30
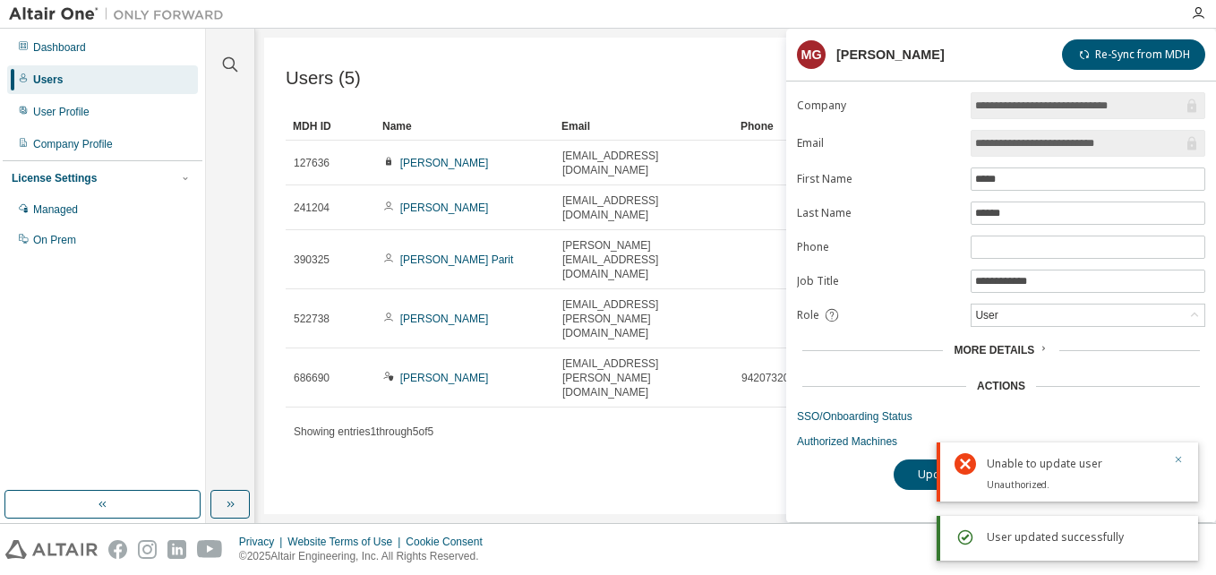
click at [1177, 461] on icon "button" at bounding box center [1179, 460] width 6 height 6
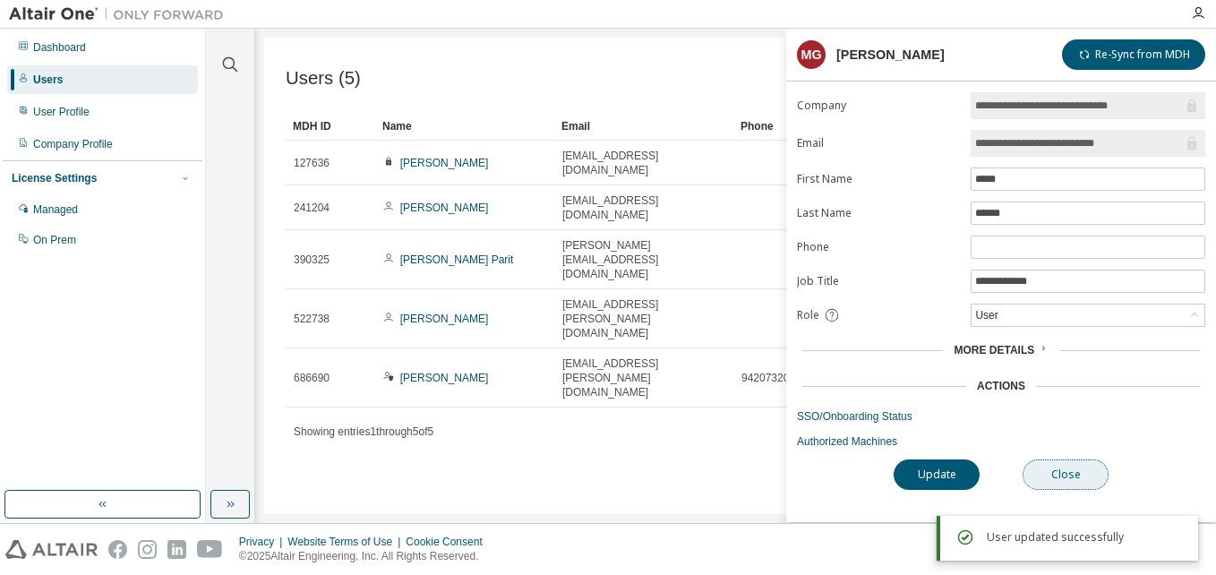
click at [1028, 467] on button "Close" at bounding box center [1066, 475] width 86 height 30
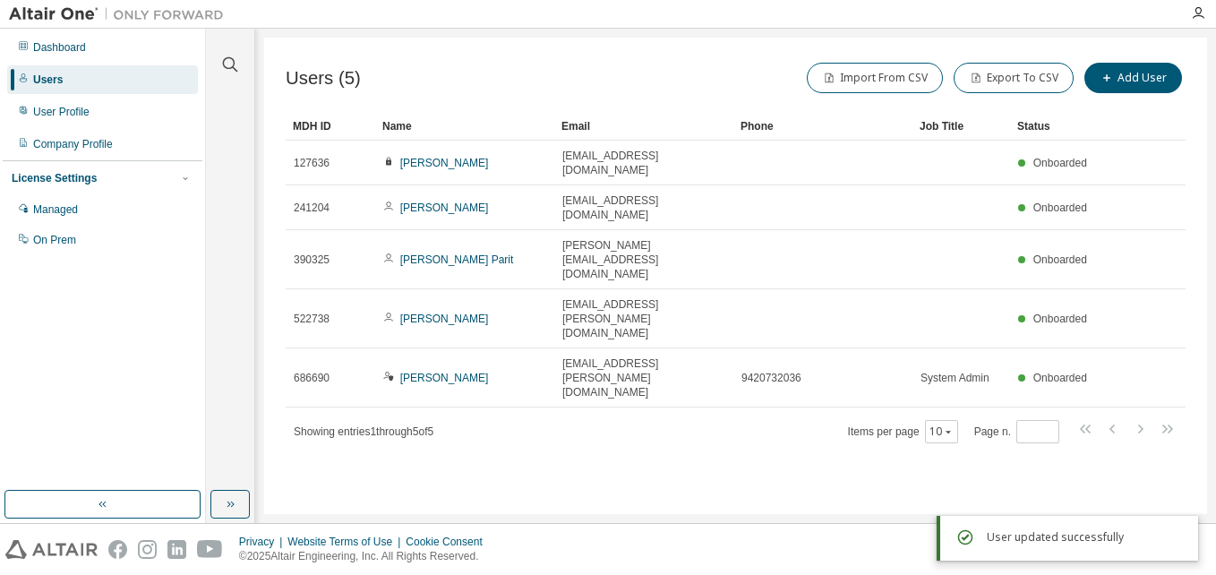
click at [58, 82] on div "Users" at bounding box center [48, 80] width 30 height 14
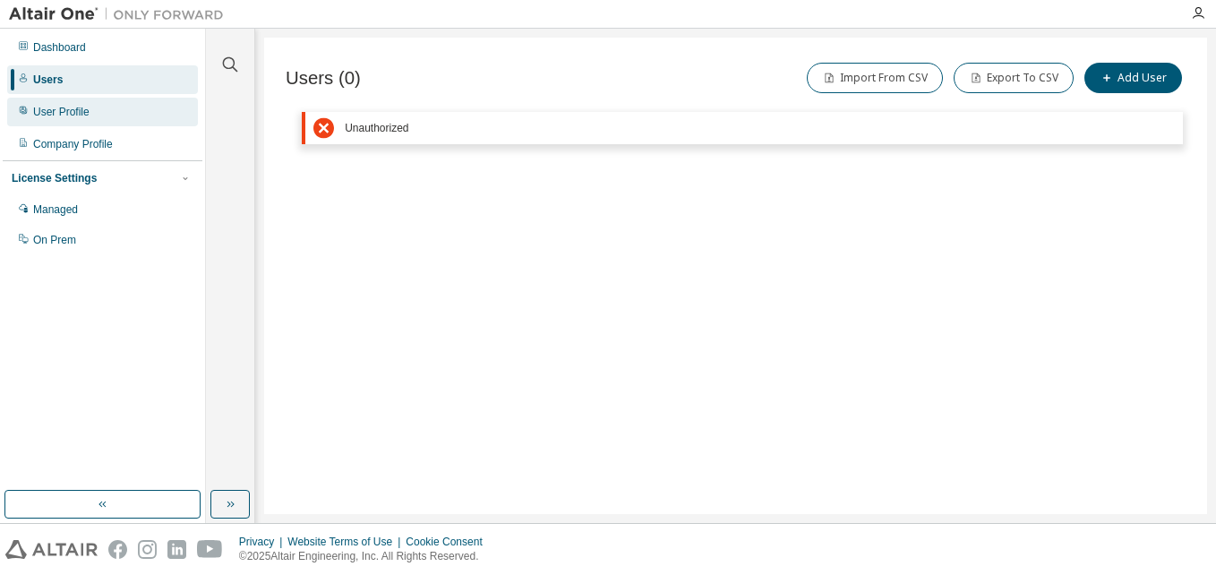
click at [39, 118] on div "User Profile" at bounding box center [61, 112] width 56 height 14
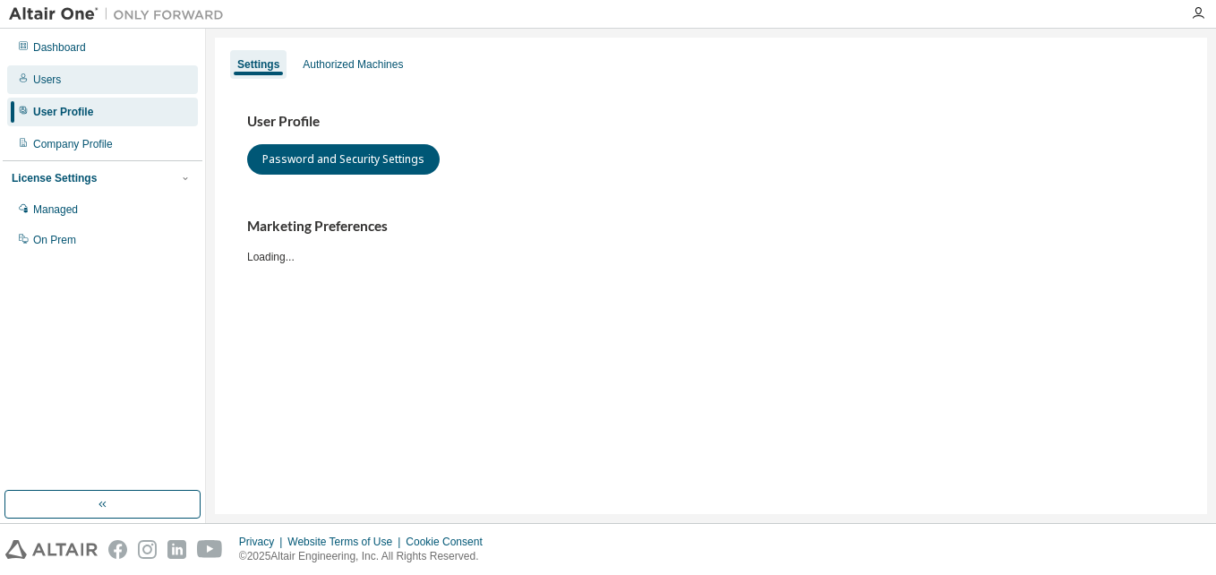
click at [44, 83] on div "Users" at bounding box center [47, 80] width 28 height 14
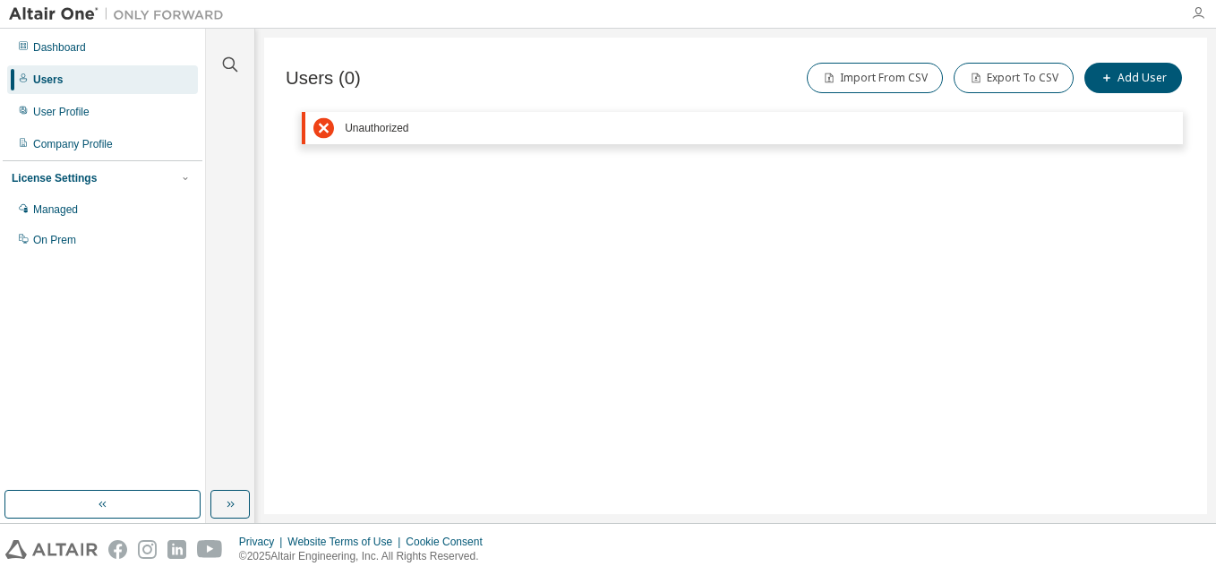
click at [1198, 14] on icon "button" at bounding box center [1198, 13] width 14 height 14
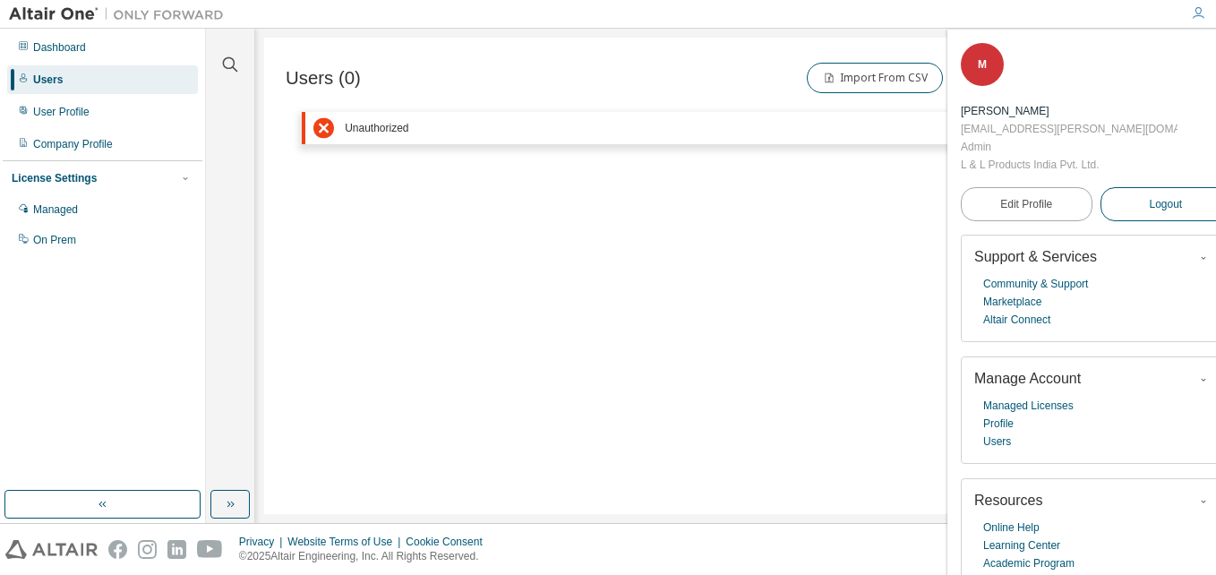
click at [1101, 187] on button "Logout" at bounding box center [1167, 204] width 132 height 34
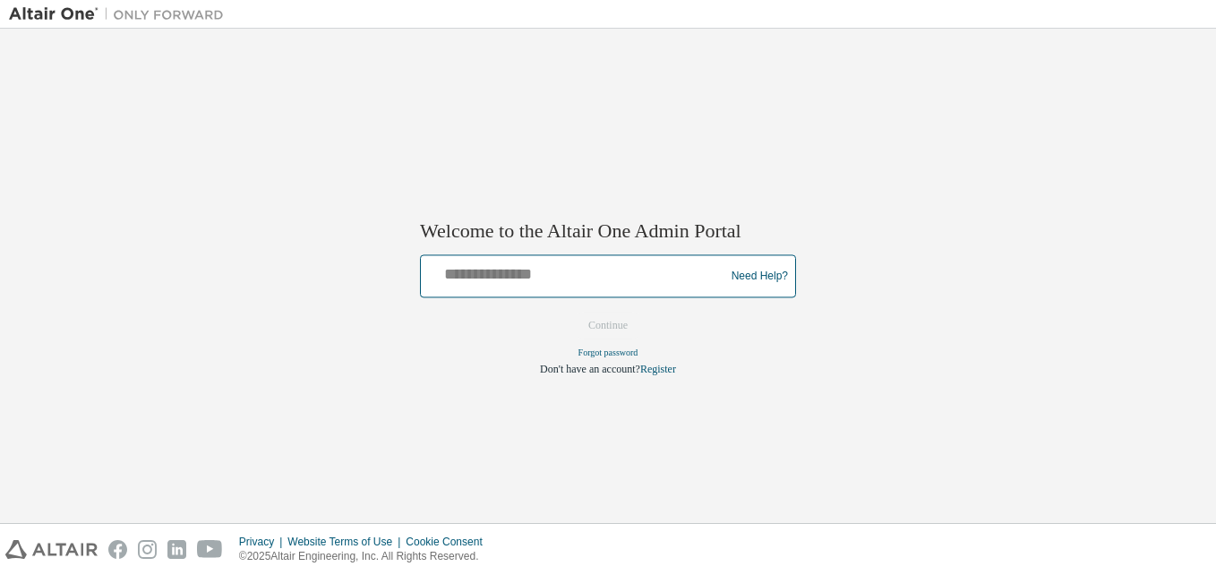
click at [500, 278] on input "text" at bounding box center [575, 273] width 295 height 26
paste input "**********"
drag, startPoint x: 530, startPoint y: 280, endPoint x: 335, endPoint y: 277, distance: 195.3
click at [335, 277] on div "Welcome to the Altair One Admin Portal *** Need Help? Please make sure that you…" at bounding box center [608, 276] width 1199 height 477
paste input "**********"
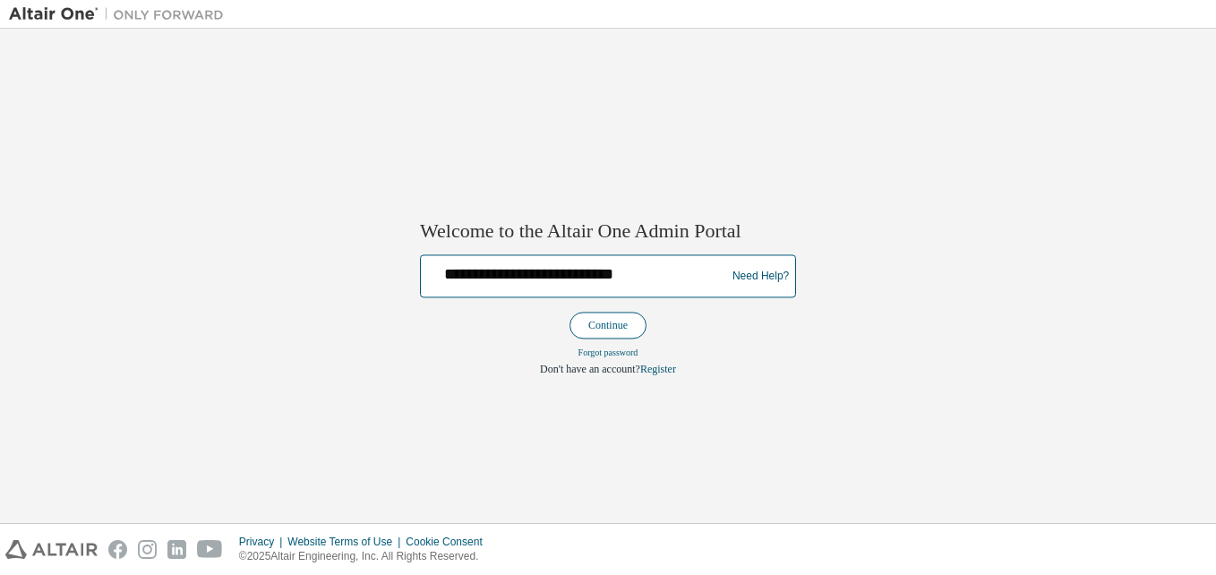
type input "**********"
click at [583, 322] on button "Continue" at bounding box center [608, 326] width 77 height 27
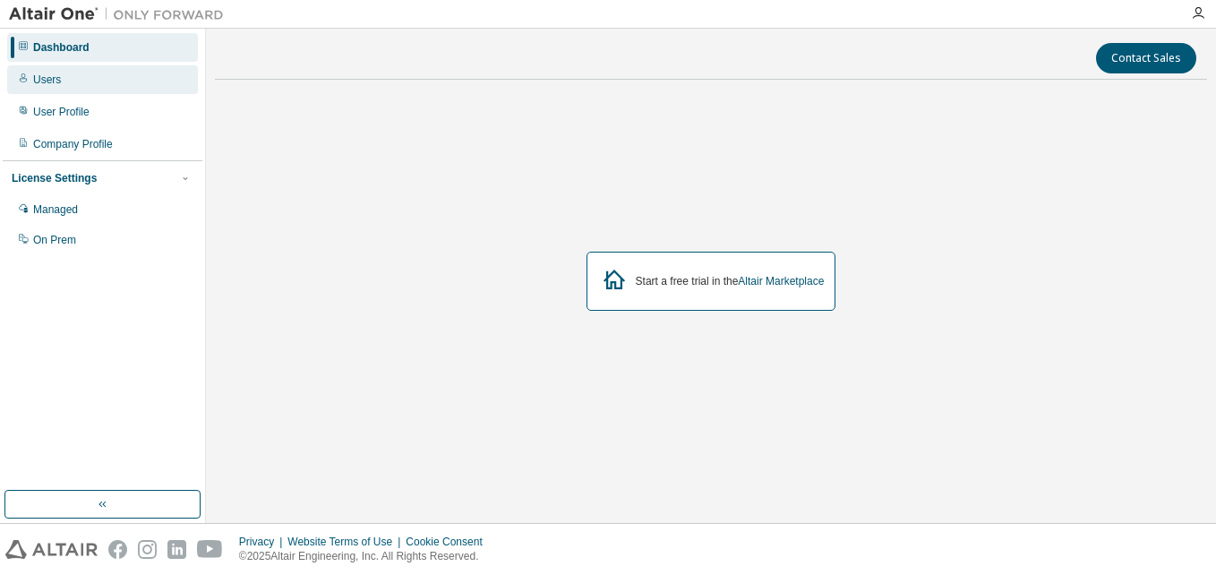
click at [74, 81] on div "Users" at bounding box center [102, 79] width 191 height 29
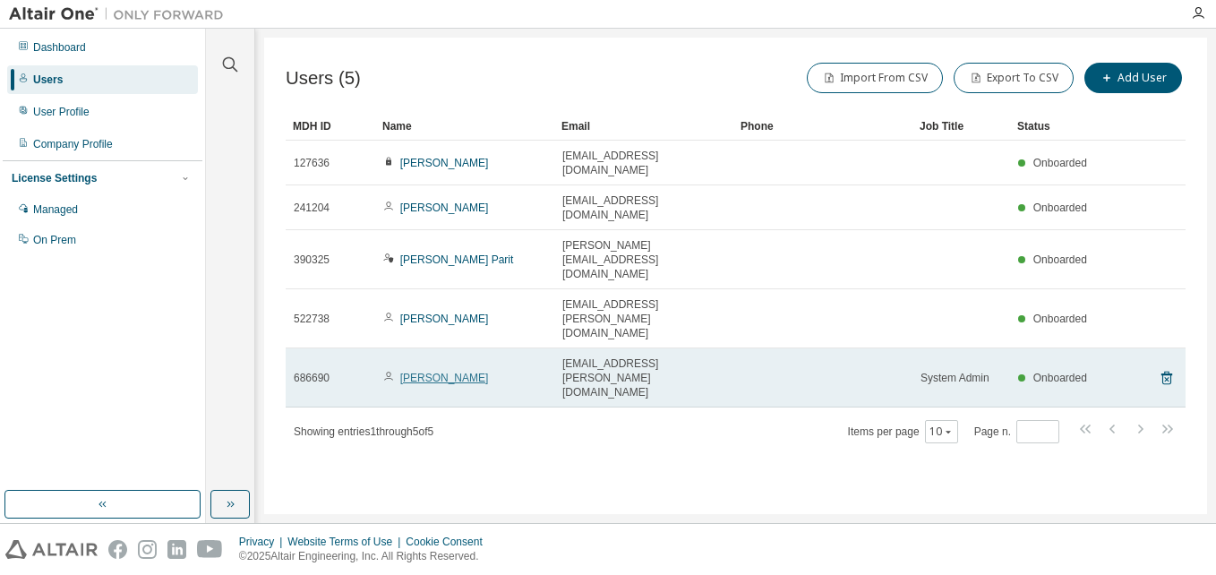
click at [435, 372] on link "Mayur Gandhi" at bounding box center [444, 378] width 89 height 13
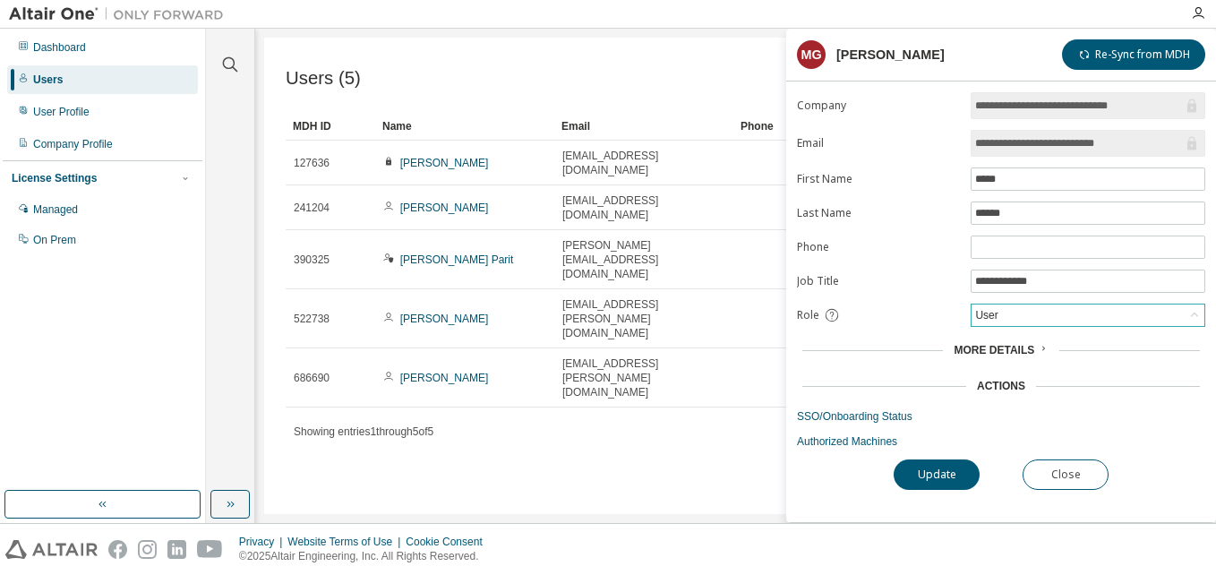
click at [1032, 311] on div "User" at bounding box center [1088, 315] width 233 height 21
click at [1005, 365] on li "Owner" at bounding box center [1087, 361] width 229 height 23
click at [943, 475] on button "Update" at bounding box center [937, 475] width 86 height 30
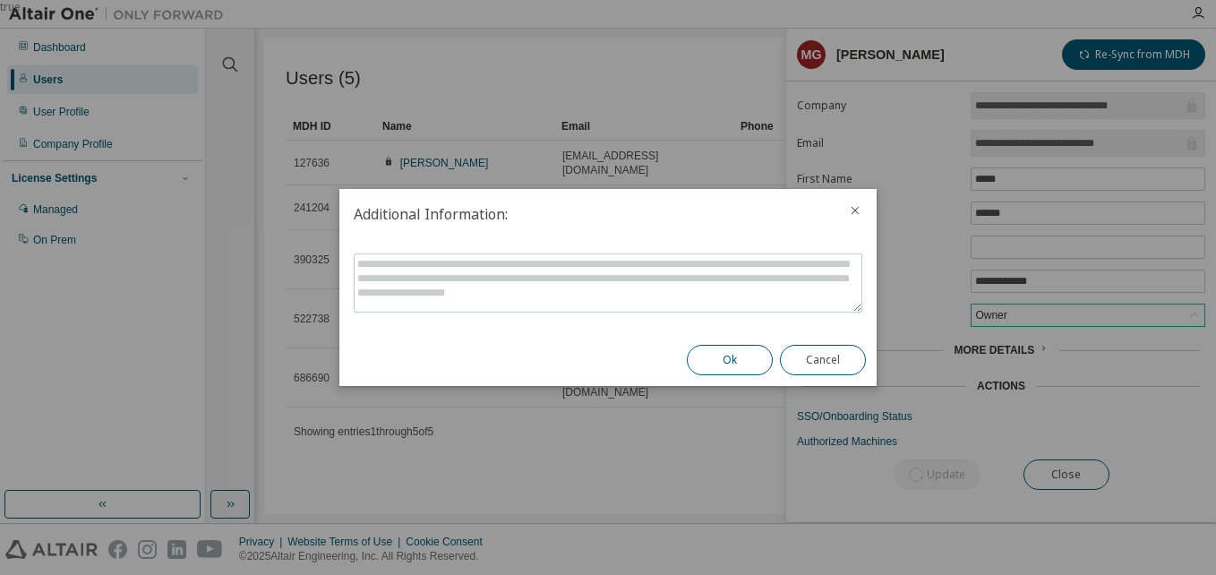
click at [722, 363] on button "Ok" at bounding box center [730, 360] width 86 height 30
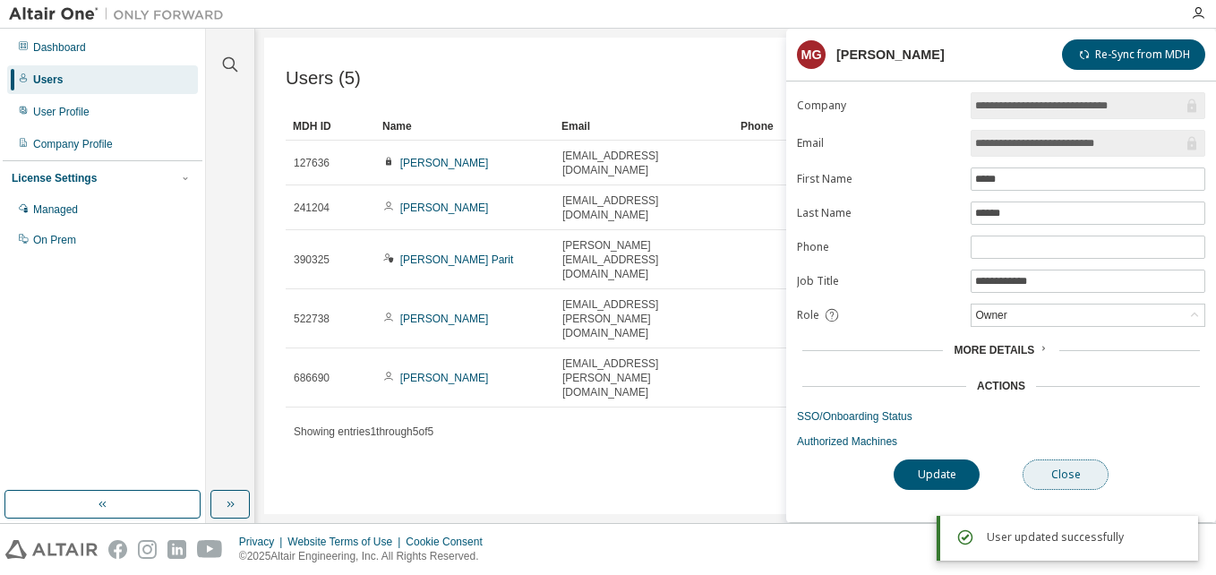
click at [1073, 472] on button "Close" at bounding box center [1066, 475] width 86 height 30
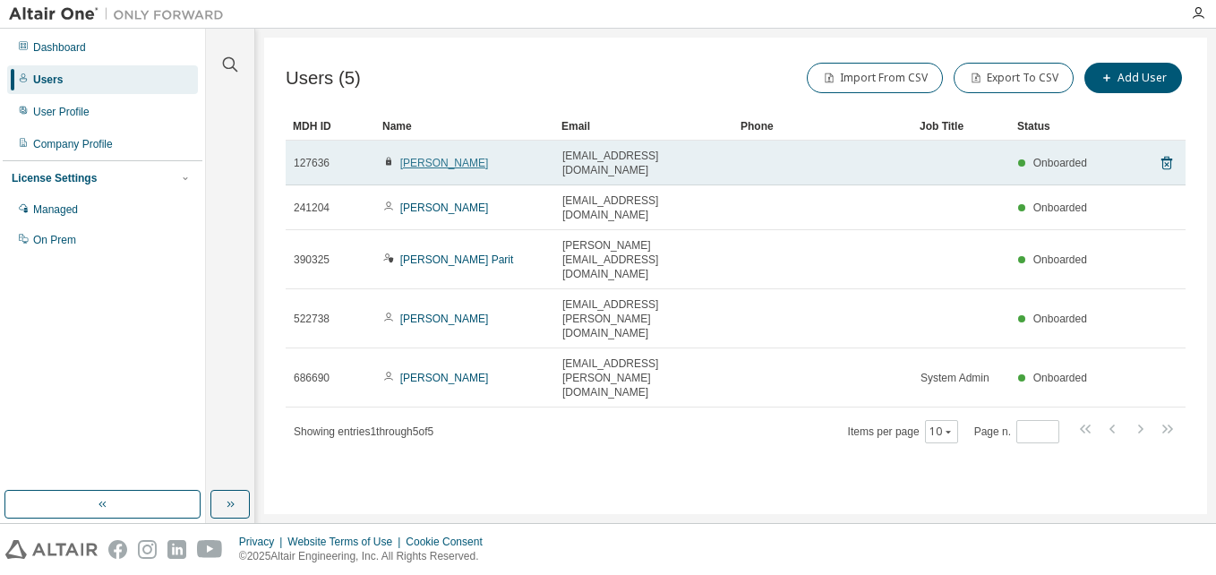
click at [420, 157] on link "Satindar Dua" at bounding box center [444, 163] width 89 height 13
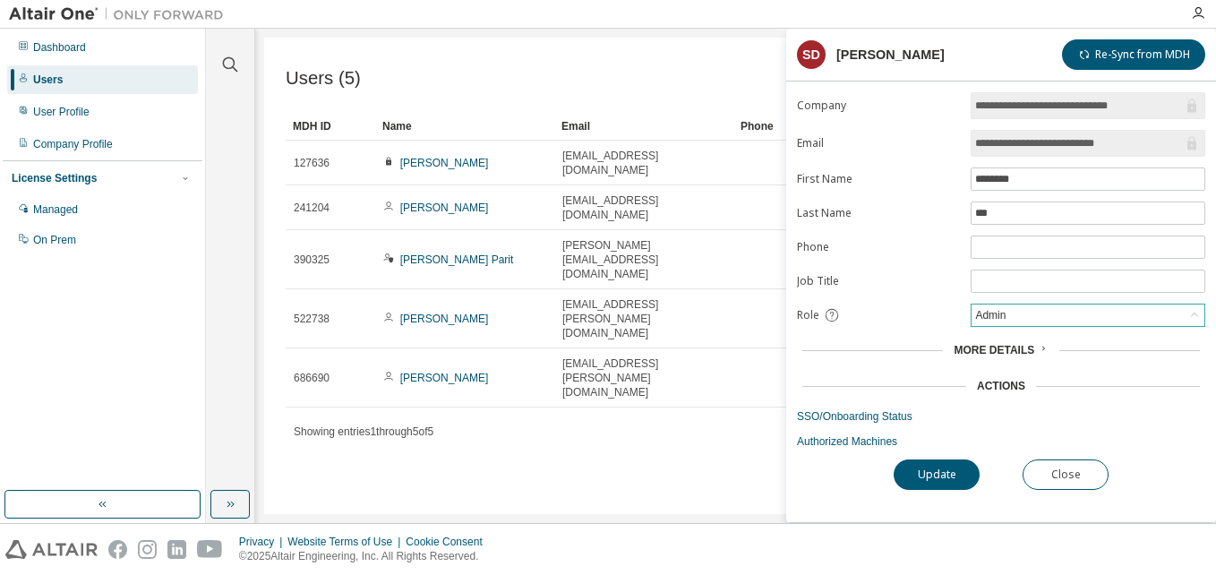
click at [1034, 322] on div "Admin" at bounding box center [1088, 315] width 233 height 21
click at [997, 387] on li "User" at bounding box center [1087, 385] width 229 height 23
click at [868, 449] on div "**********" at bounding box center [1002, 307] width 430 height 430
click at [868, 443] on link "Authorized Machines" at bounding box center [1001, 441] width 408 height 14
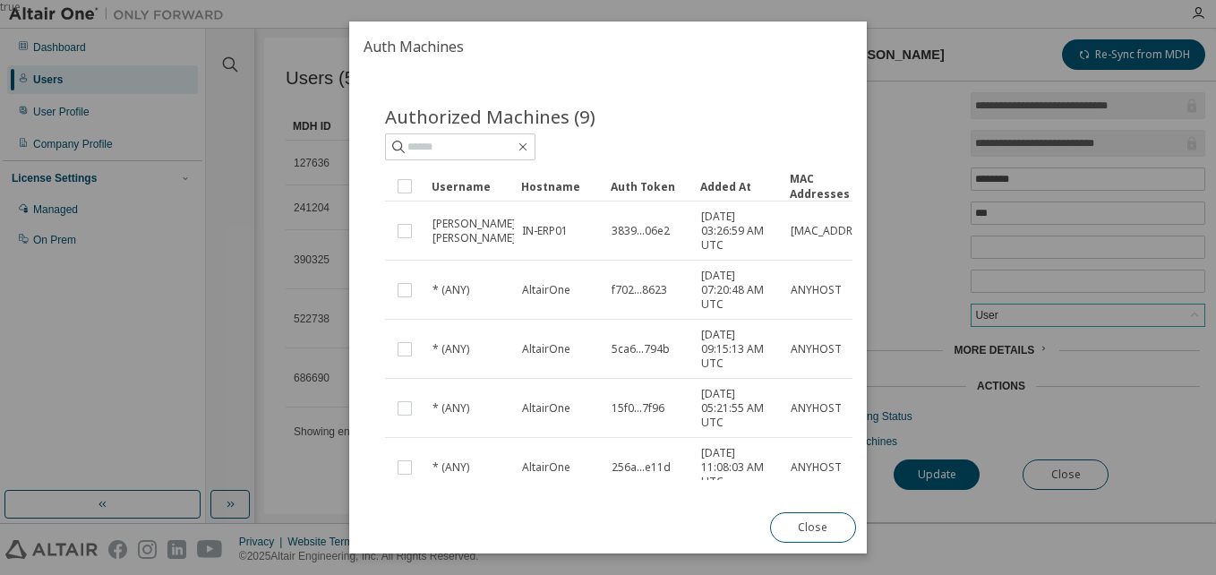
click at [1063, 430] on div "true" at bounding box center [608, 287] width 1216 height 575
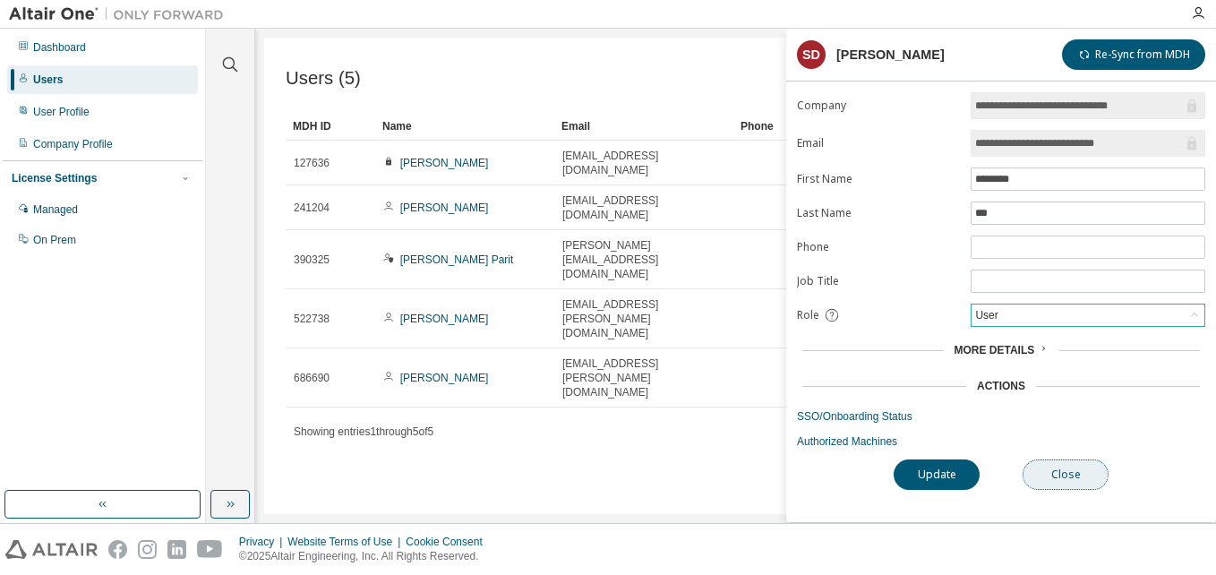
click at [1069, 473] on button "Close" at bounding box center [1066, 475] width 86 height 30
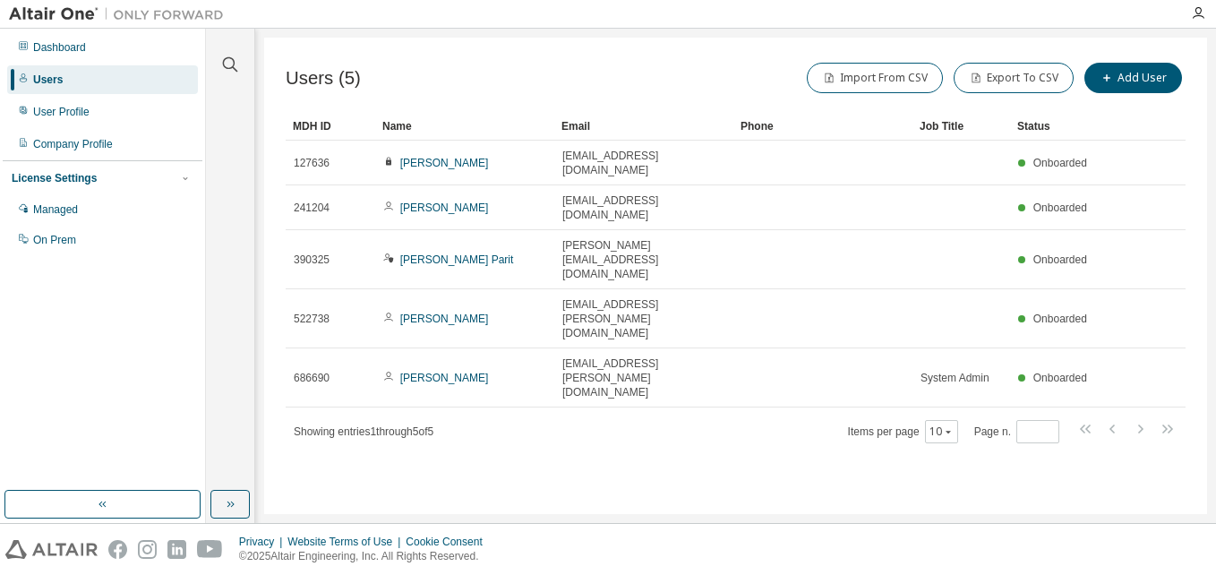
click at [571, 380] on div "Users (5) Import From CSV Export To CSV Add User Clear Load Save Save As Field …" at bounding box center [735, 276] width 943 height 477
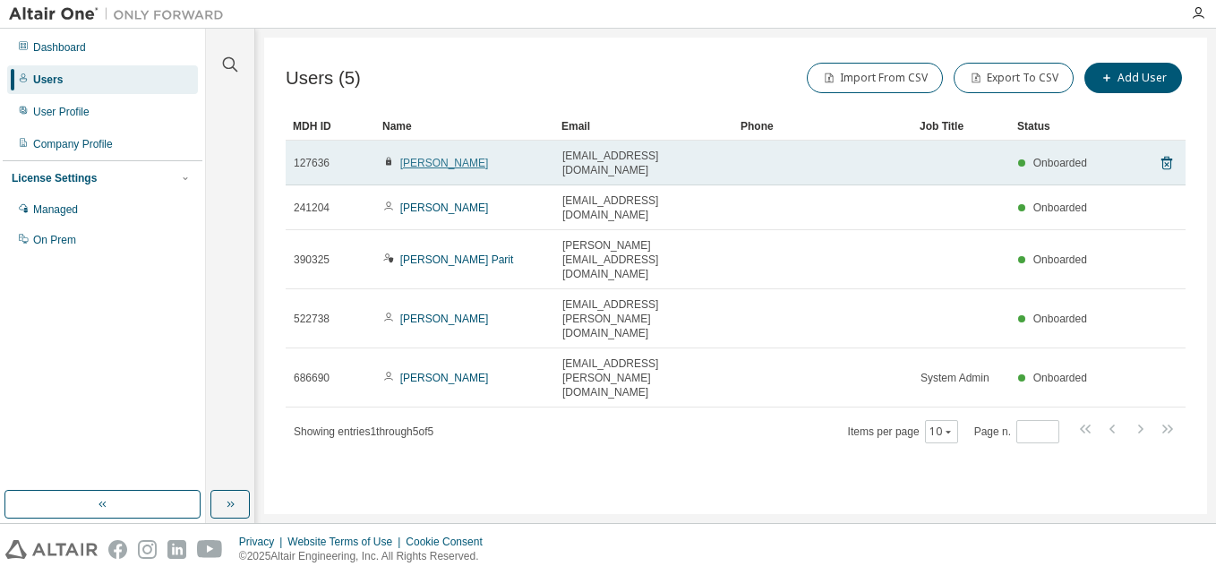
click at [417, 157] on link "Satindar Dua" at bounding box center [444, 163] width 89 height 13
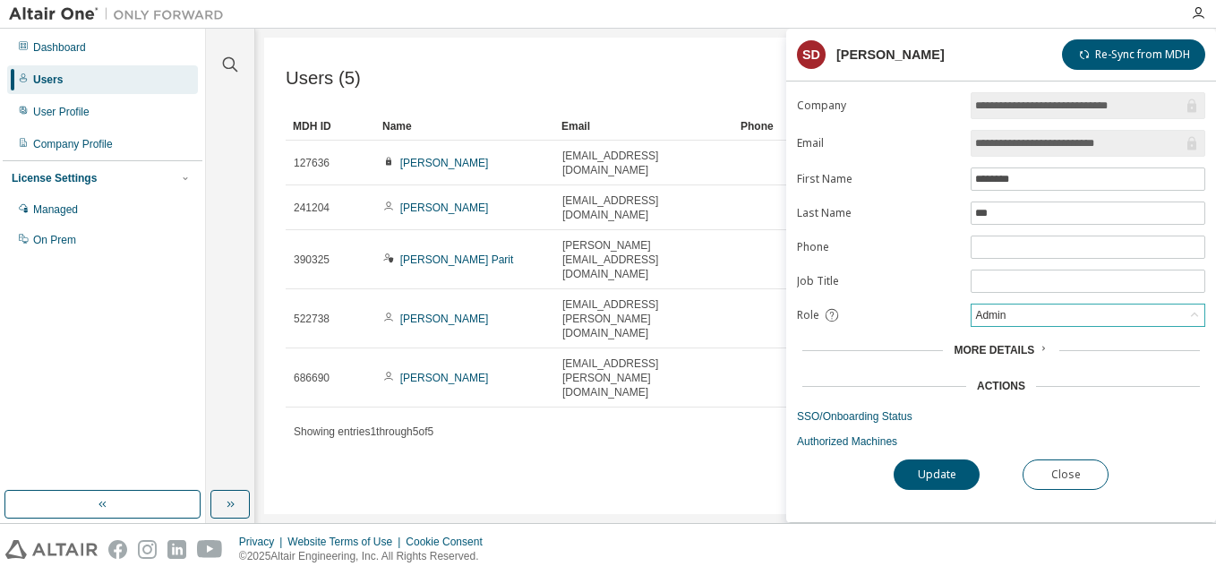
click at [1039, 322] on div "Admin" at bounding box center [1088, 315] width 233 height 21
click at [1002, 381] on li "User" at bounding box center [1087, 385] width 229 height 23
click at [952, 470] on button "Update" at bounding box center [937, 475] width 86 height 30
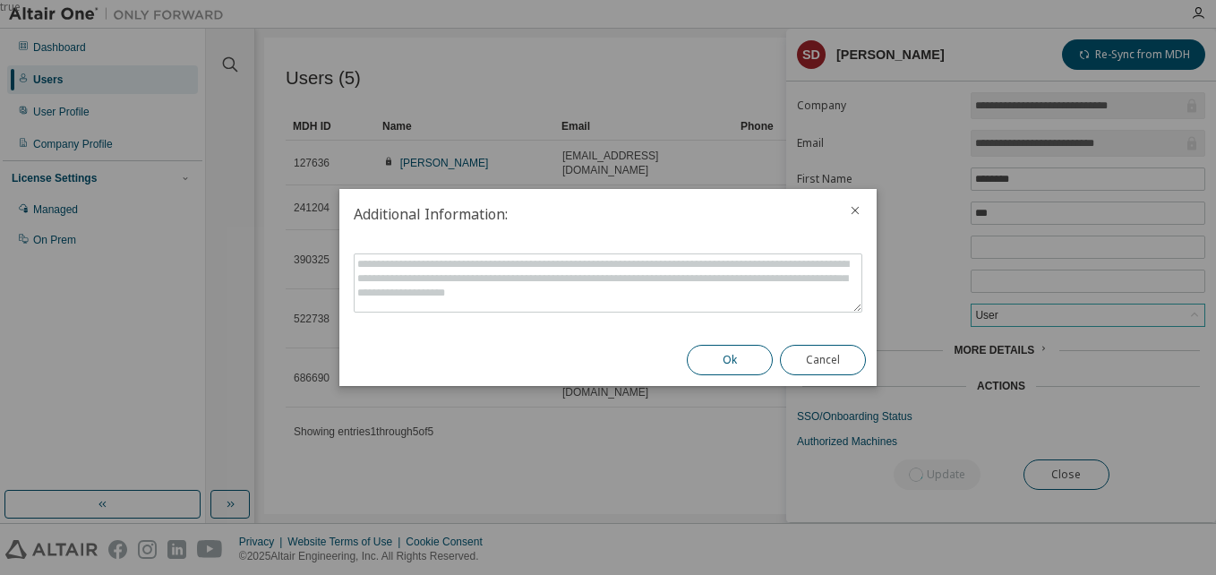
click at [738, 360] on button "Ok" at bounding box center [730, 360] width 86 height 30
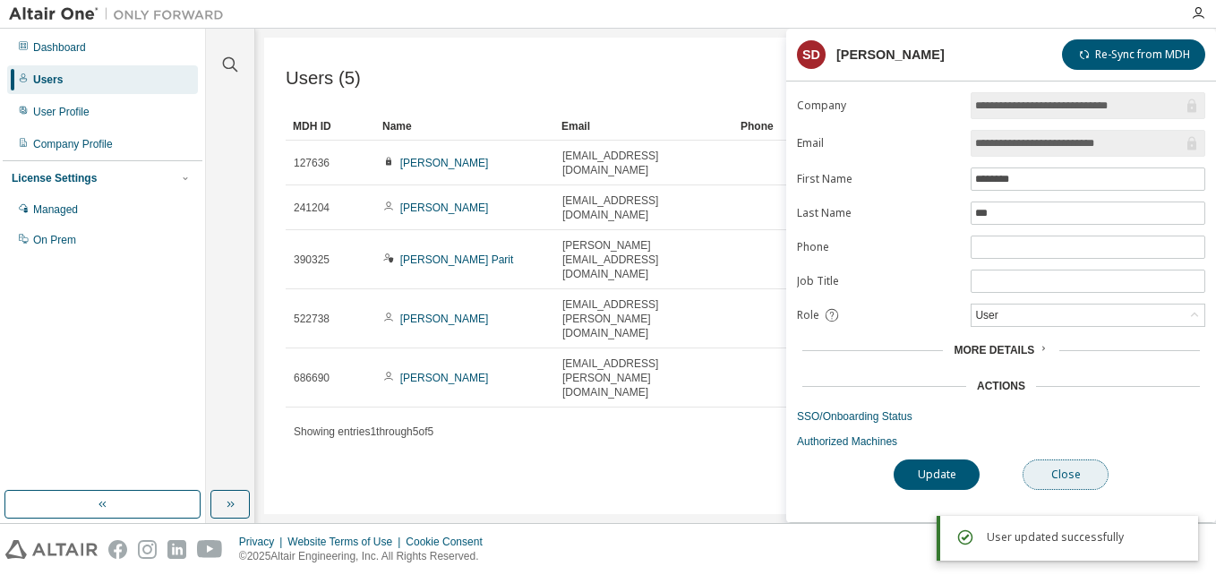
click at [1087, 486] on button "Close" at bounding box center [1066, 475] width 86 height 30
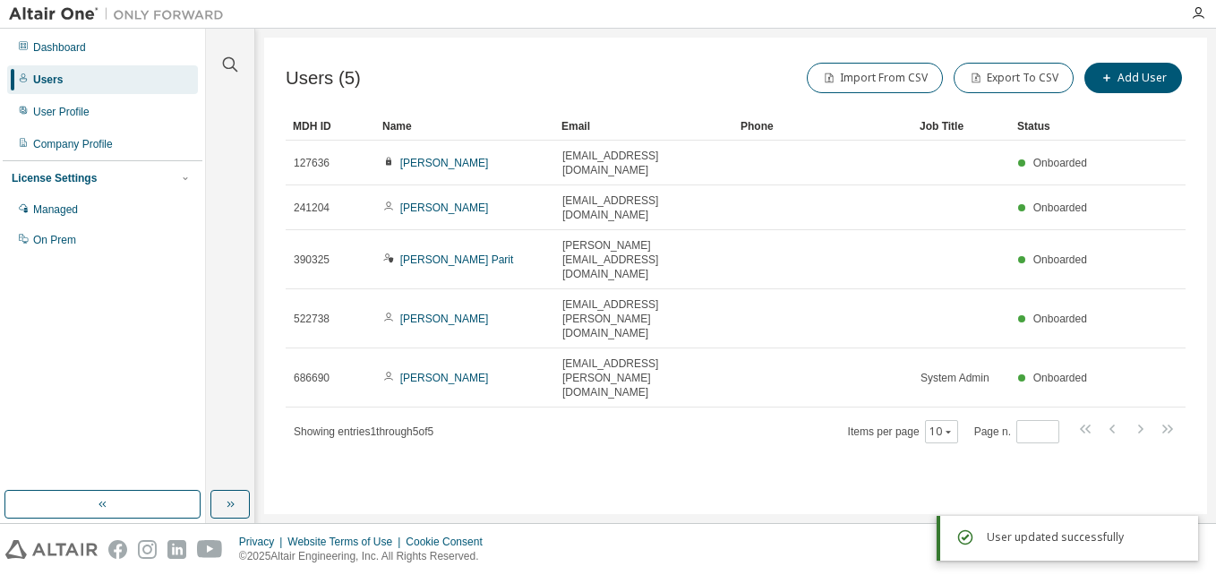
click at [61, 85] on div "Users" at bounding box center [102, 79] width 191 height 29
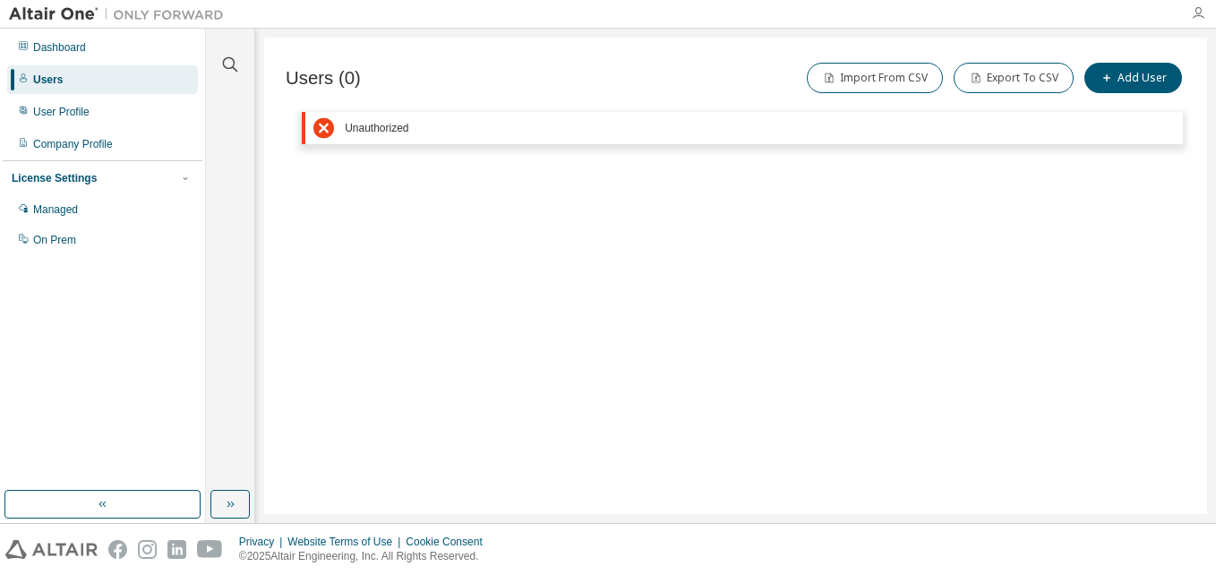
click at [1198, 7] on icon "button" at bounding box center [1198, 13] width 14 height 14
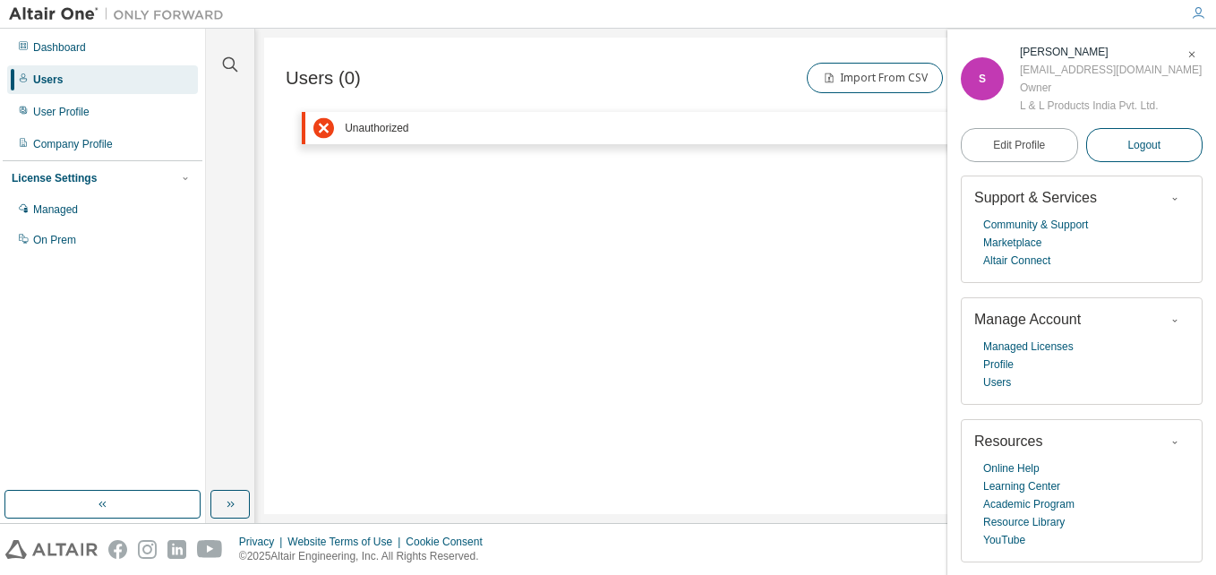
click at [1141, 130] on button "Logout" at bounding box center [1145, 145] width 117 height 34
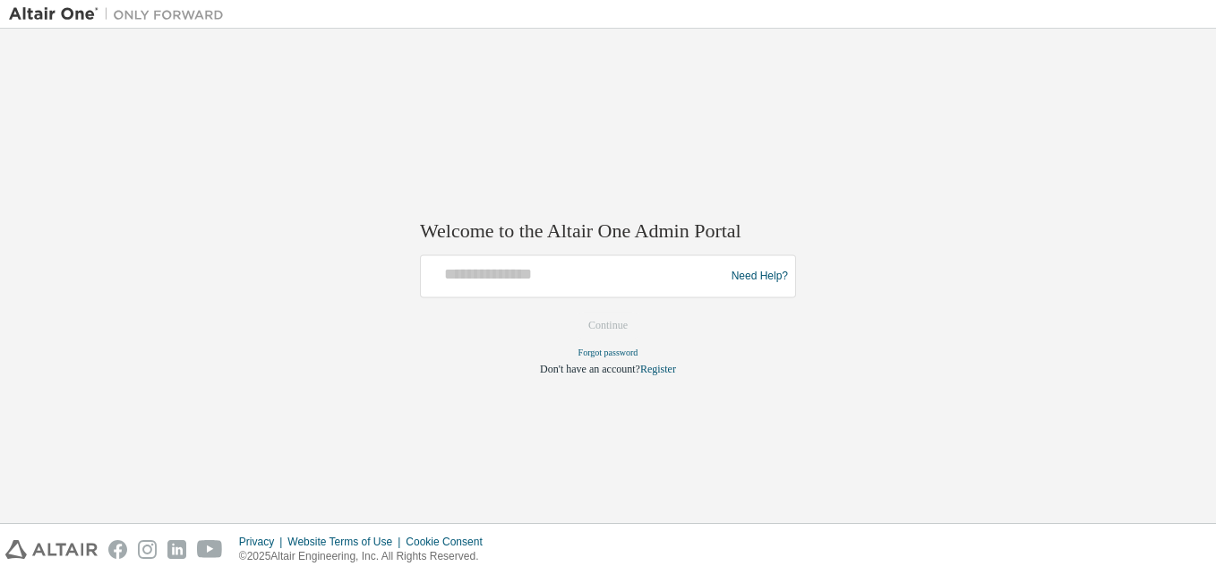
drag, startPoint x: 470, startPoint y: 490, endPoint x: 487, endPoint y: 460, distance: 34.1
click at [471, 490] on div "Welcome to the Altair One Admin Portal Need Help? Please make sure that you pro…" at bounding box center [608, 276] width 1199 height 477
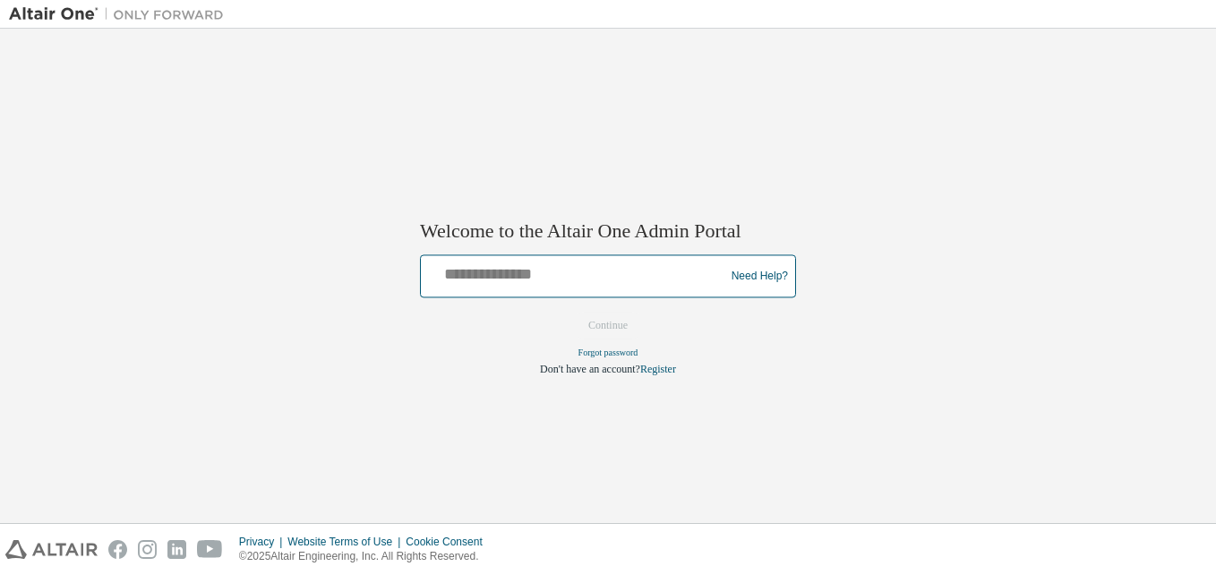
click at [509, 273] on input "text" at bounding box center [575, 273] width 295 height 26
type input "**********"
click at [570, 313] on button "Continue" at bounding box center [608, 326] width 77 height 27
